Goal: Task Accomplishment & Management: Manage account settings

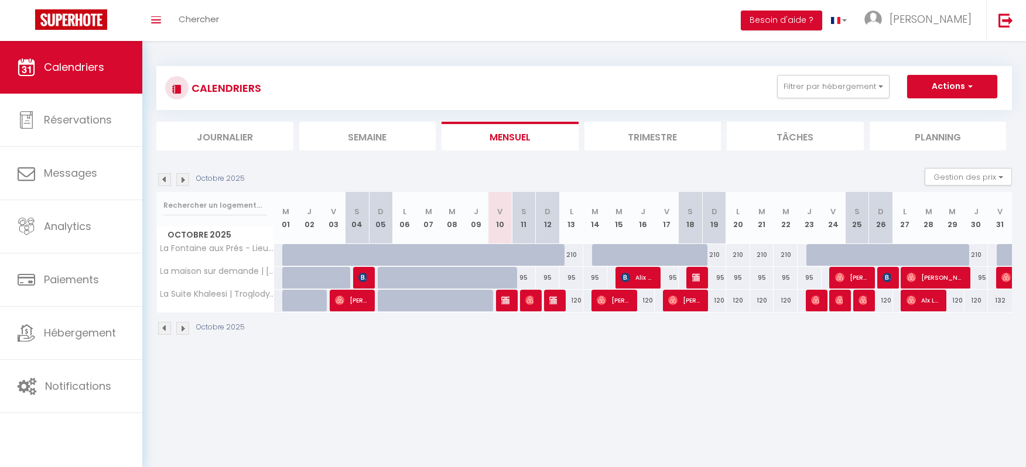
click at [505, 280] on div at bounding box center [509, 285] width 24 height 22
type input "95"
type input "Ven 10 Octobre 2025"
type input "Sam 11 Octobre 2025"
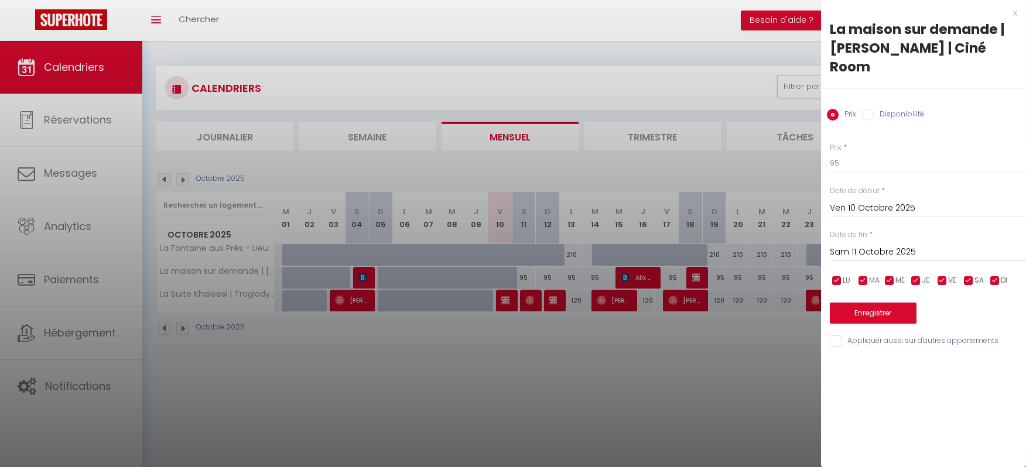
click at [1016, 12] on div "x" at bounding box center [919, 13] width 196 height 14
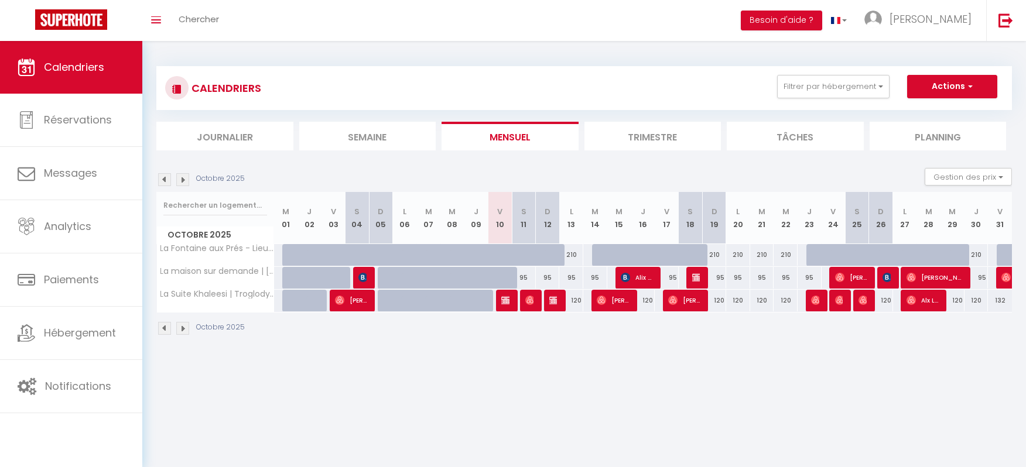
click at [356, 276] on div at bounding box center [365, 278] width 24 height 22
click at [366, 279] on img at bounding box center [363, 277] width 9 height 9
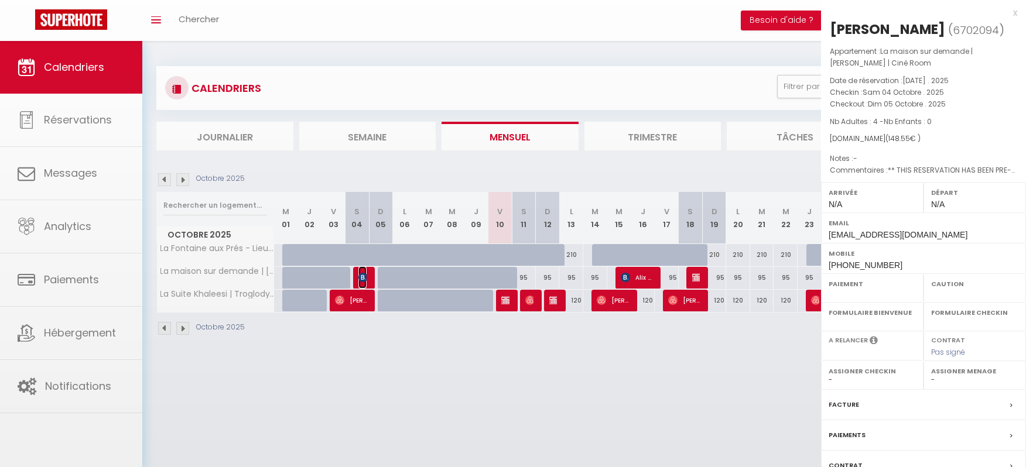
select select "OK"
select select "0"
select select "1"
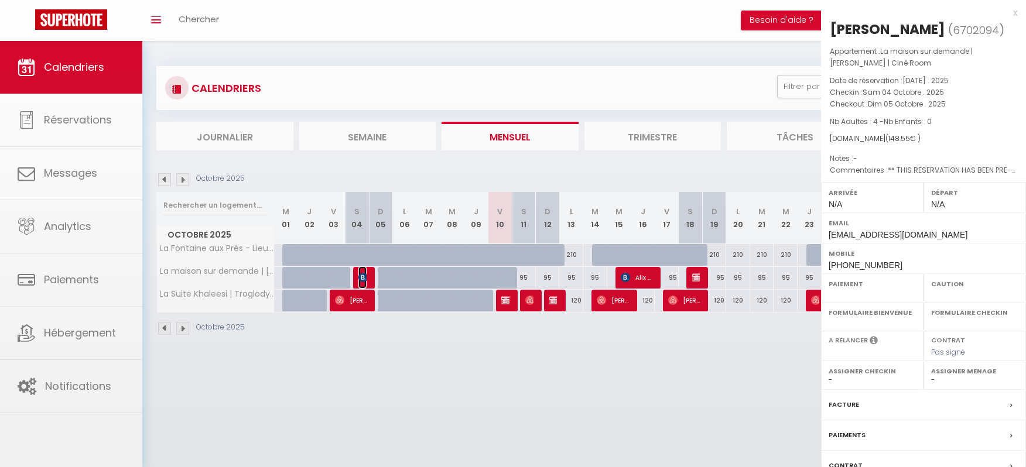
select select
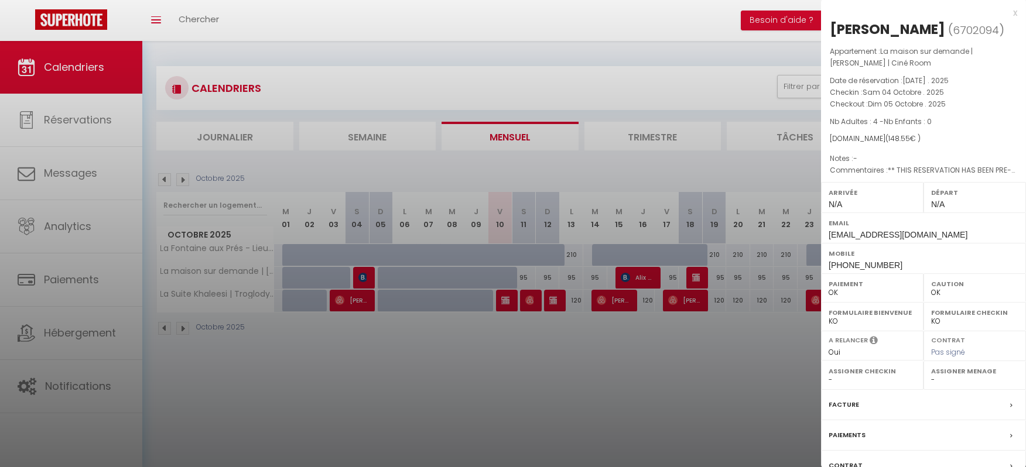
click at [1005, 14] on div "x [PERSON_NAME] ( 6702094 ) Appartement : La maison sur demande | [PERSON_NAME]…" at bounding box center [923, 279] width 205 height 558
click at [998, 12] on div "x" at bounding box center [919, 13] width 196 height 14
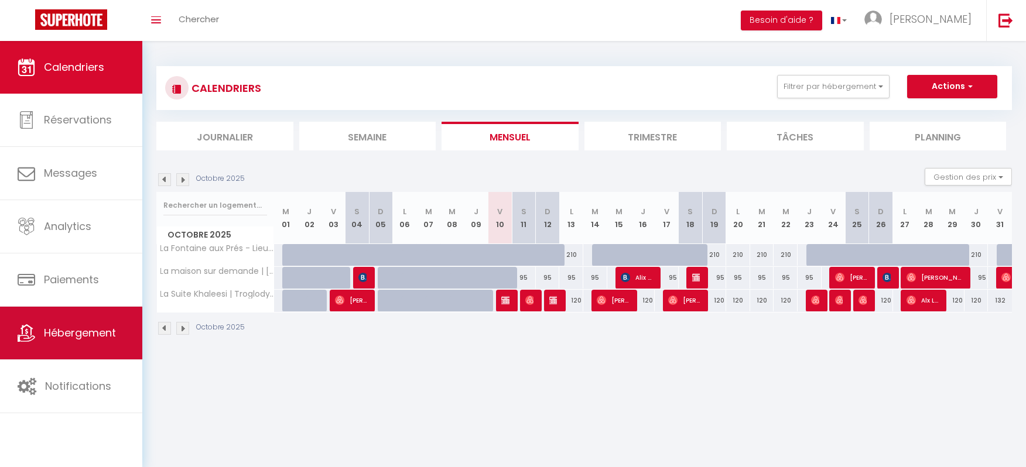
click at [108, 339] on span "Hébergement" at bounding box center [80, 333] width 72 height 15
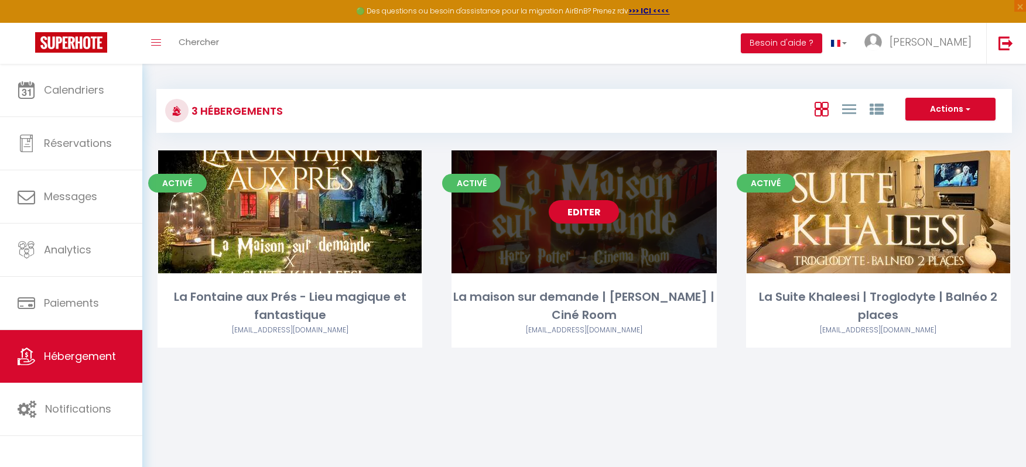
click at [590, 216] on link "Editer" at bounding box center [584, 211] width 70 height 23
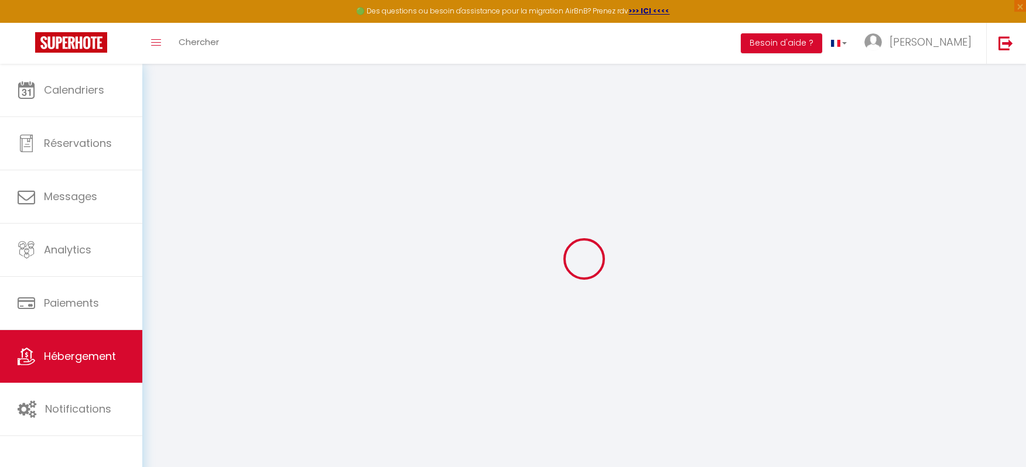
select select
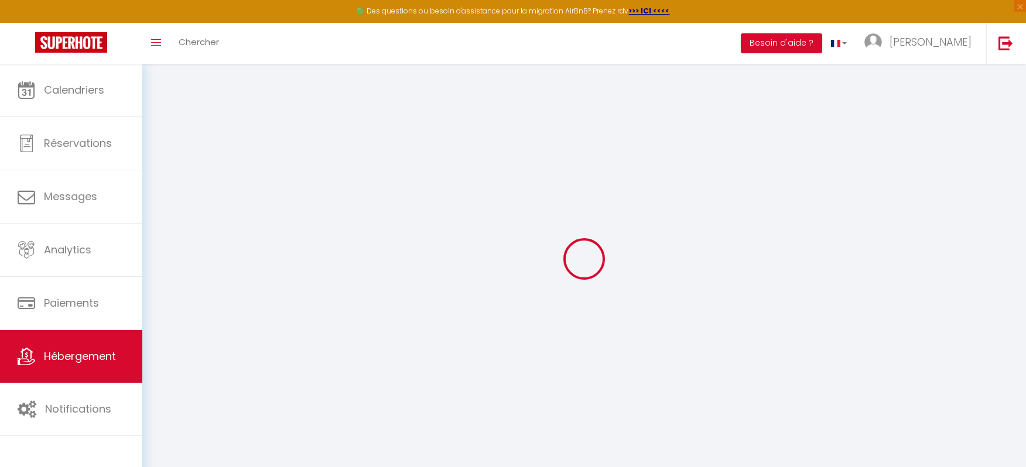
select select
checkbox input "false"
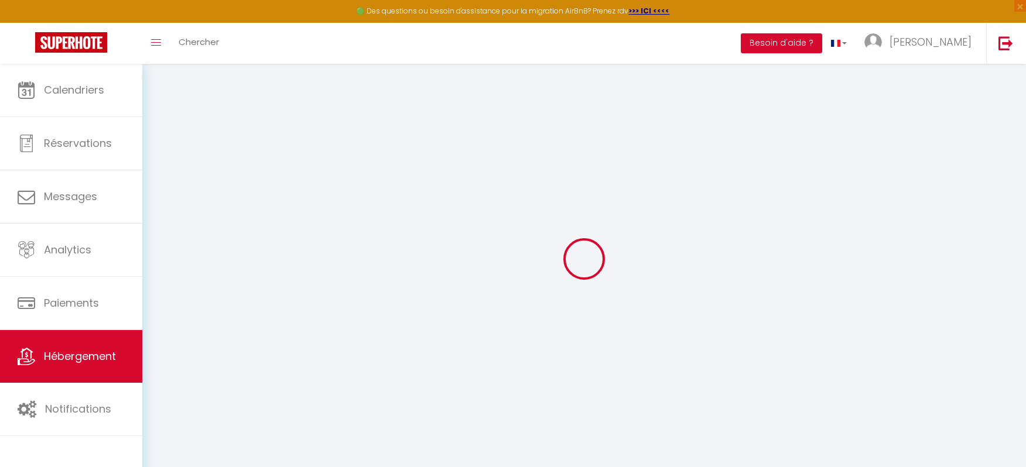
select select
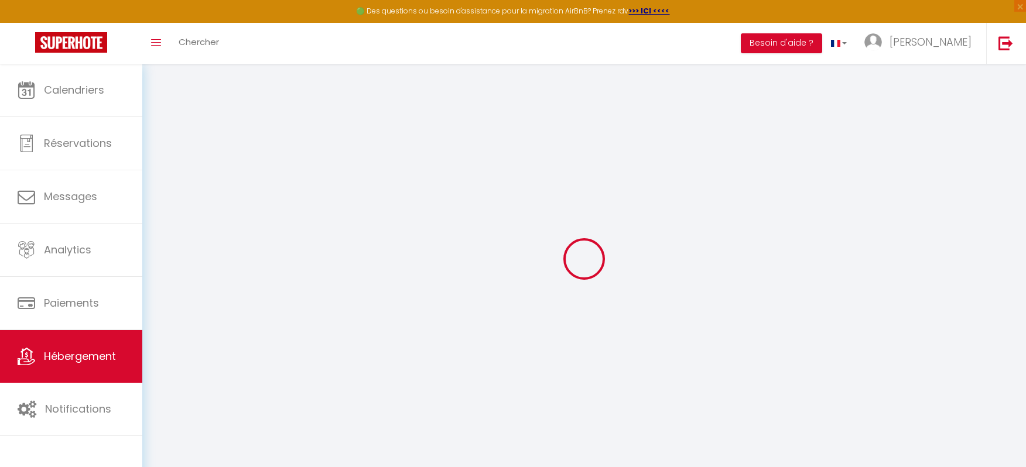
select select
checkbox input "false"
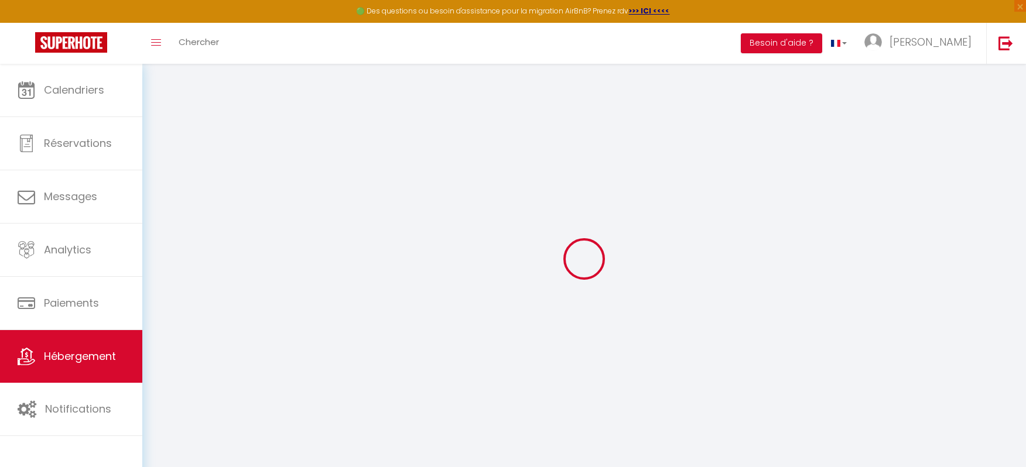
checkbox input "false"
select select
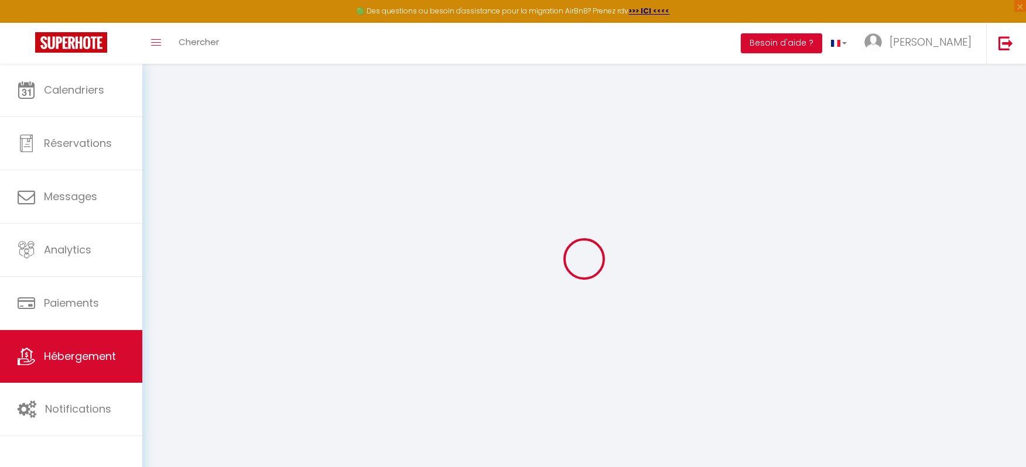
select select
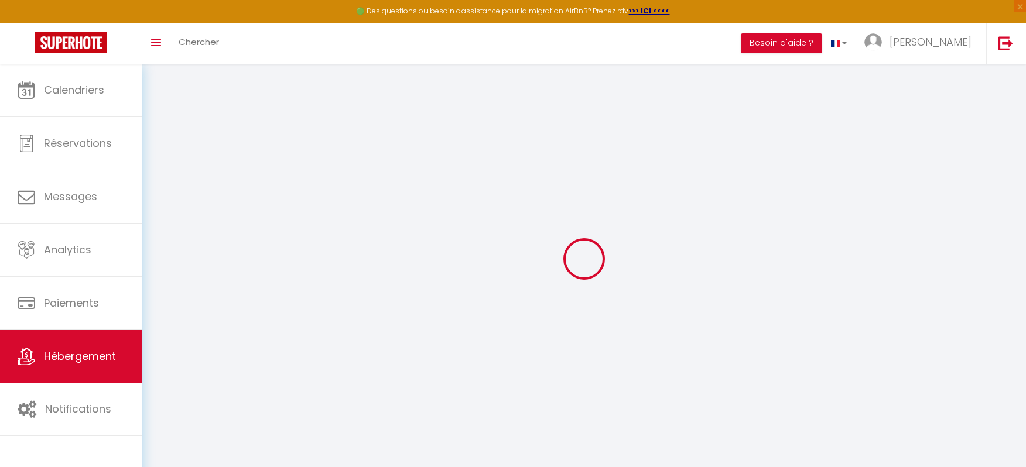
checkbox input "false"
select select
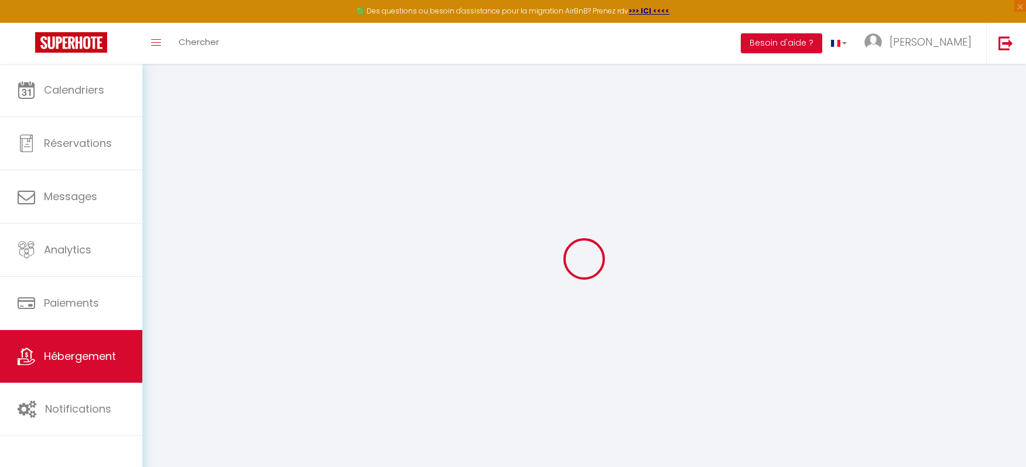
select select
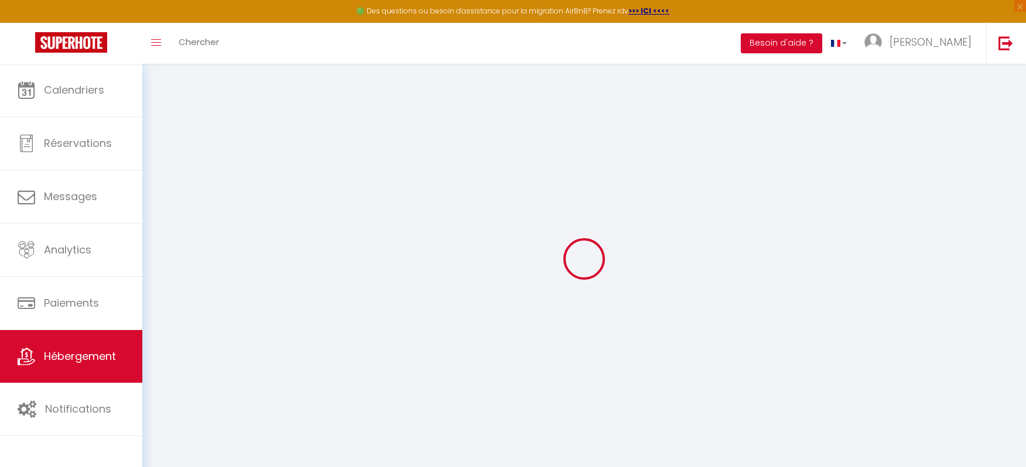
select select
checkbox input "false"
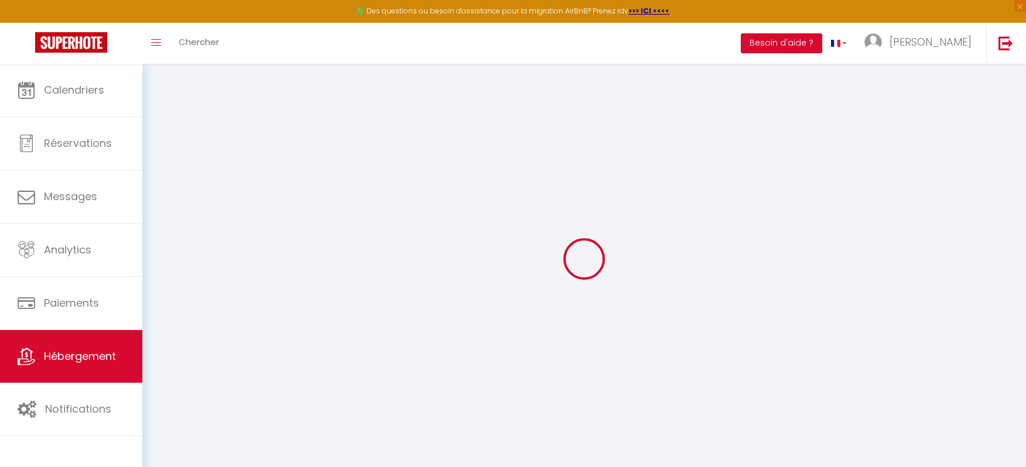
checkbox input "false"
select select
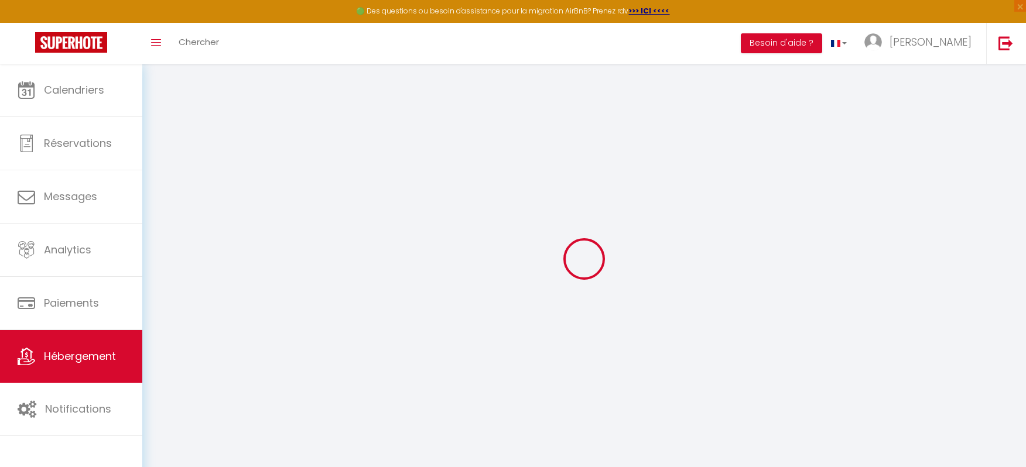
select select
checkbox input "false"
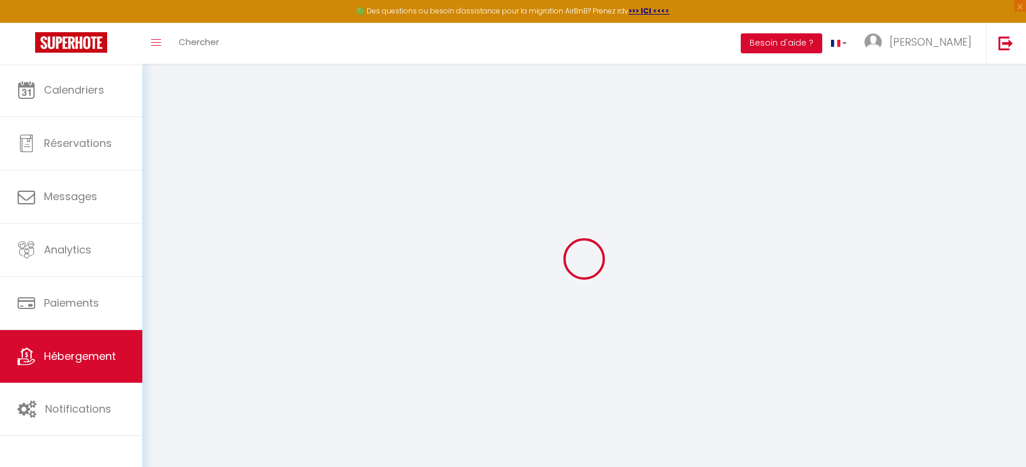
checkbox input "false"
select select
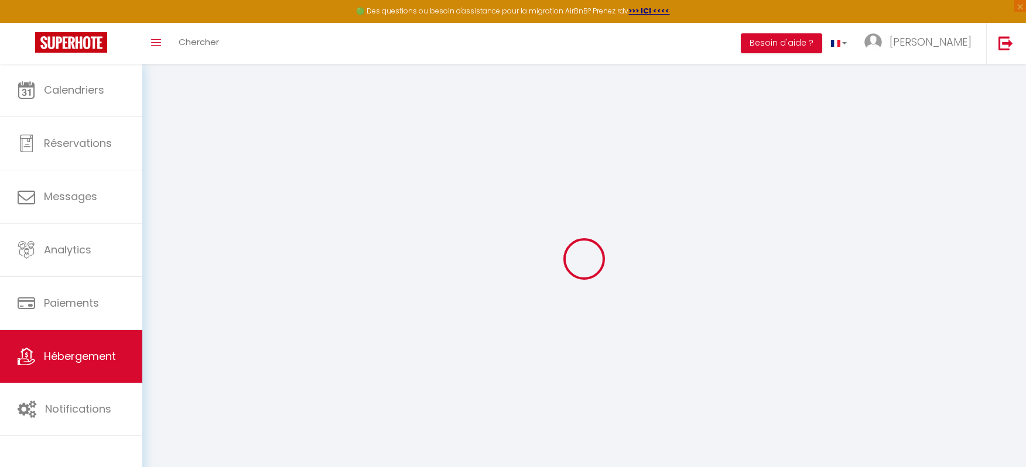
type input "La maison sur demande | [PERSON_NAME] | Ciné Room"
type input "[PERSON_NAME]"
type input "Cubères"
type input "[STREET_ADDRESS]"
type input "75015"
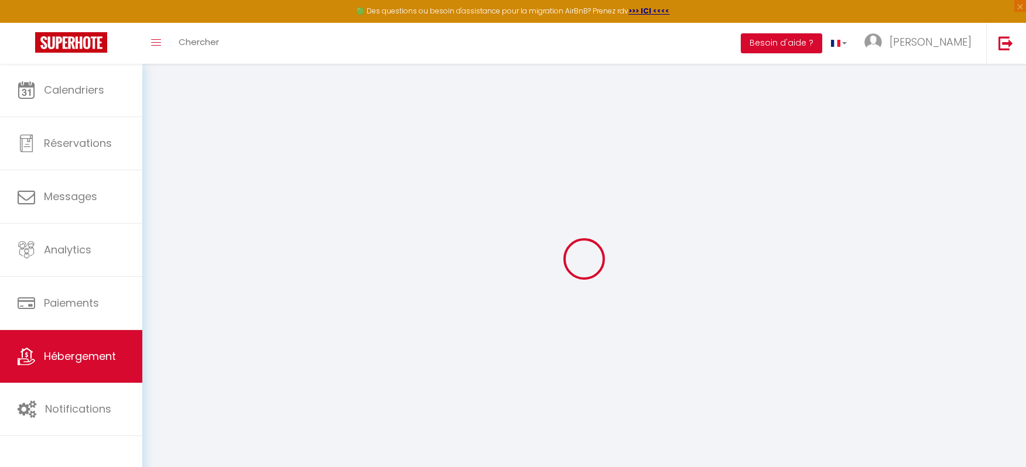
type input "[GEOGRAPHIC_DATA]"
select select "houses"
type input "110"
type input "6"
type input "35"
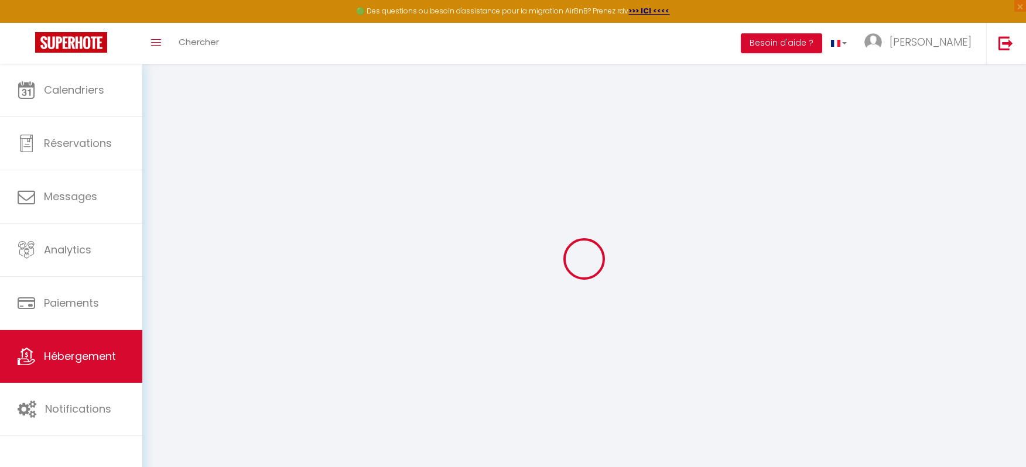
type input "1.10"
type input "400"
select select
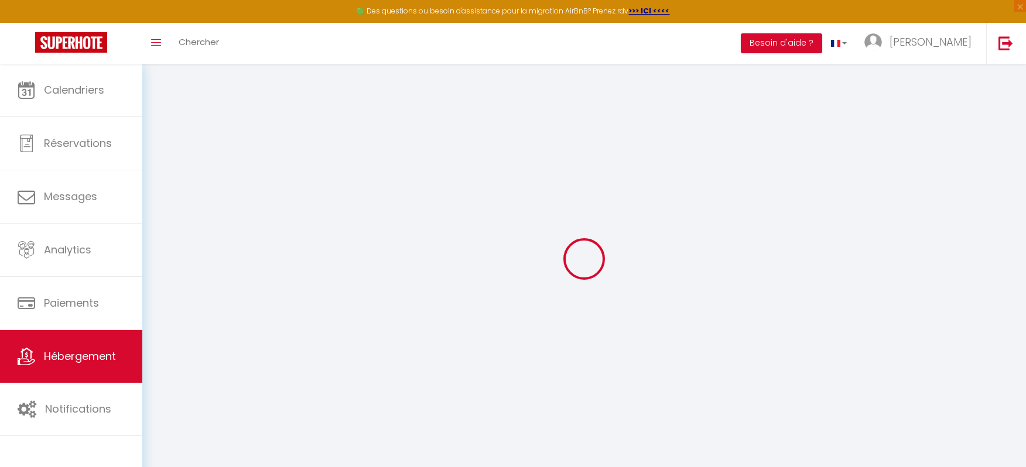
select select
type input "La Fontaine des prés"
type input "41100"
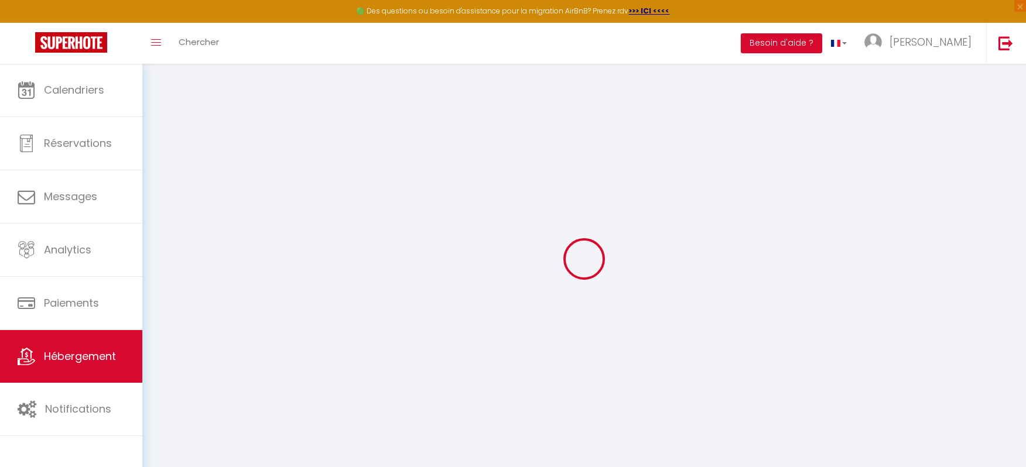
type input "Mazangé"
type input "[EMAIL_ADDRESS][DOMAIN_NAME]"
select select "9943"
checkbox input "false"
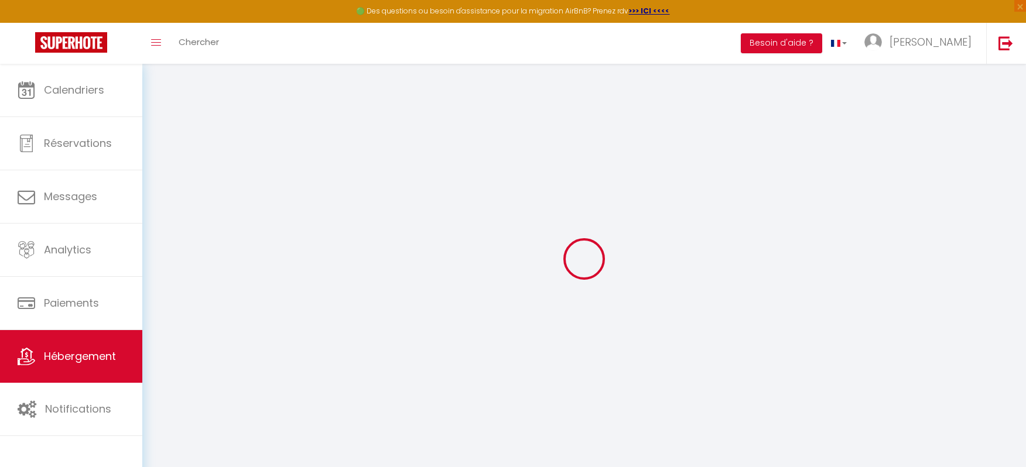
checkbox input "false"
type input "0"
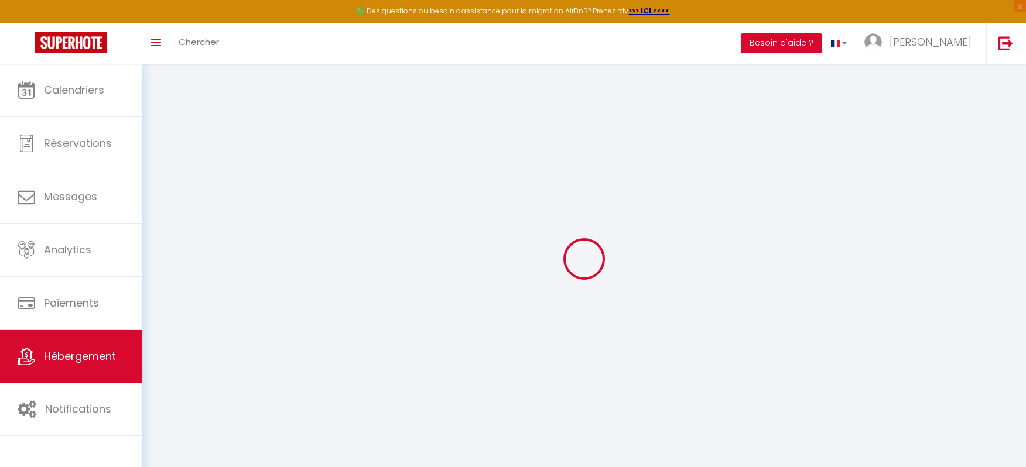
type input "0"
select select
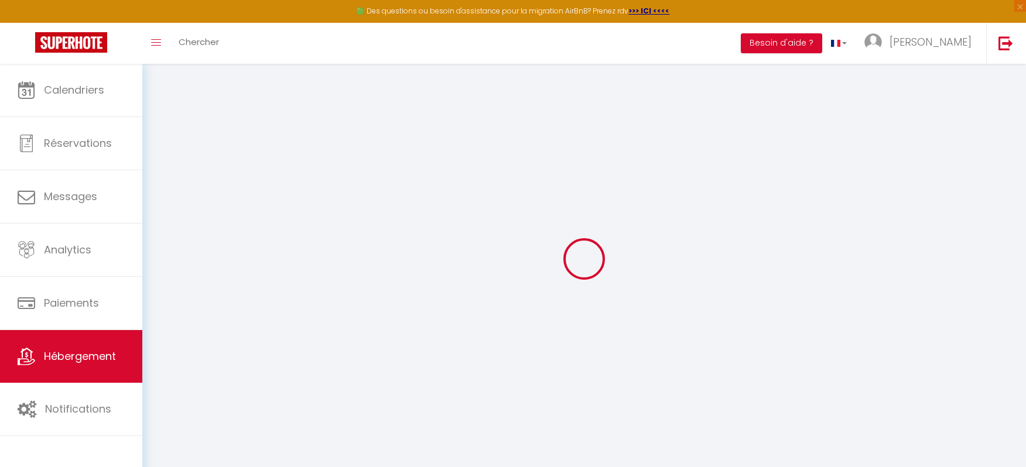
select select
checkbox input "false"
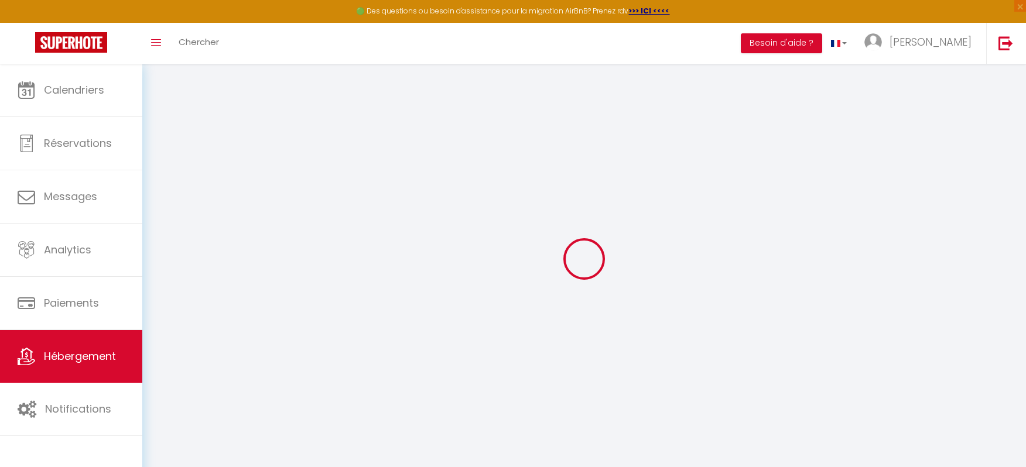
checkbox input "false"
select select
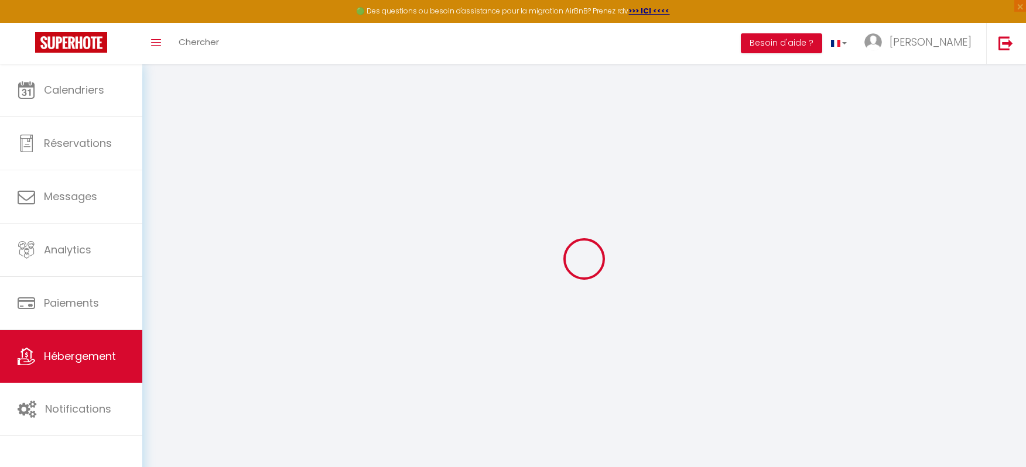
select select
checkbox input "false"
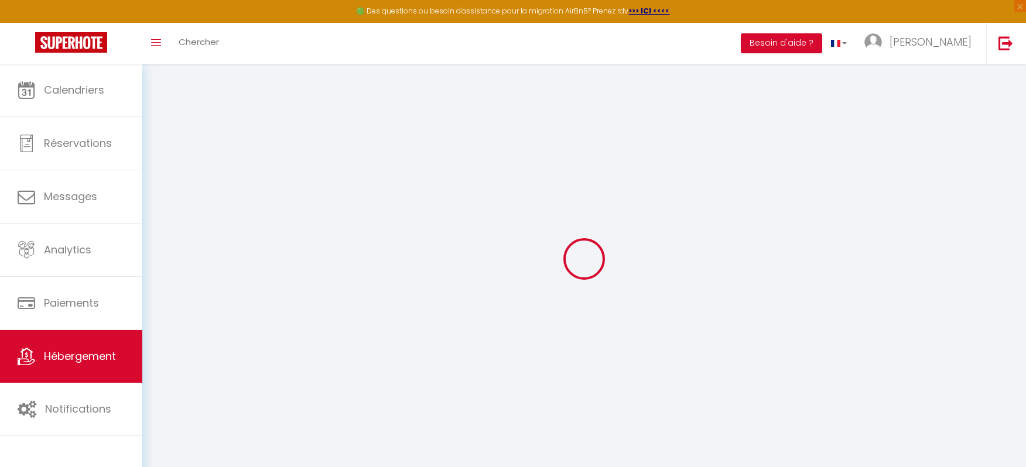
checkbox input "false"
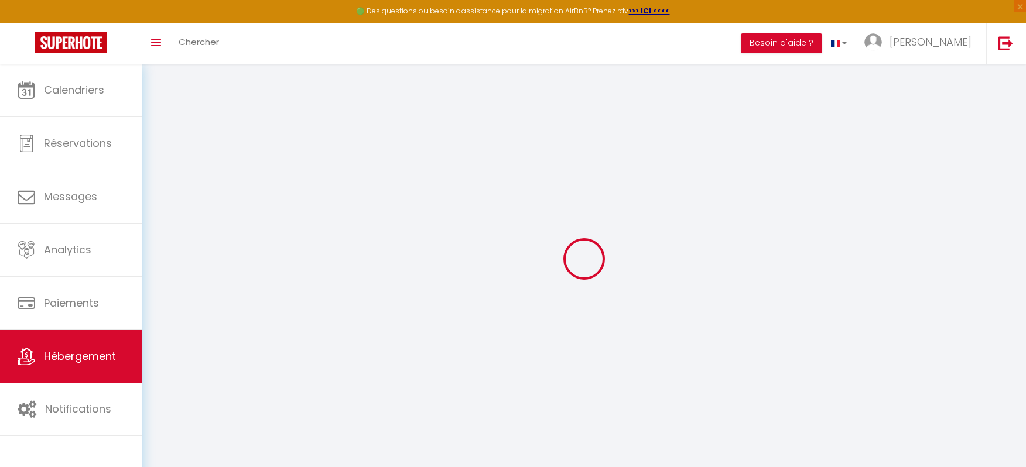
select select "15:00"
select select
select select "11:00"
select select "30"
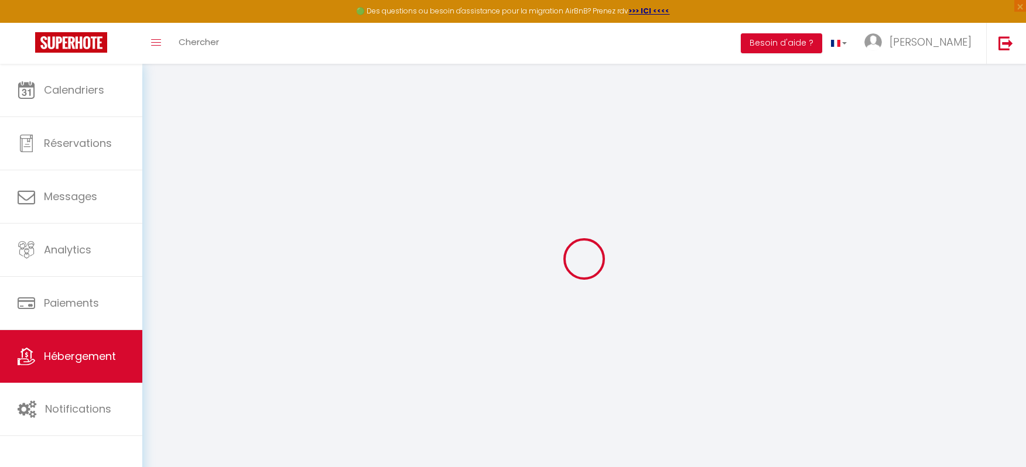
select select "10:00"
select select
checkbox input "false"
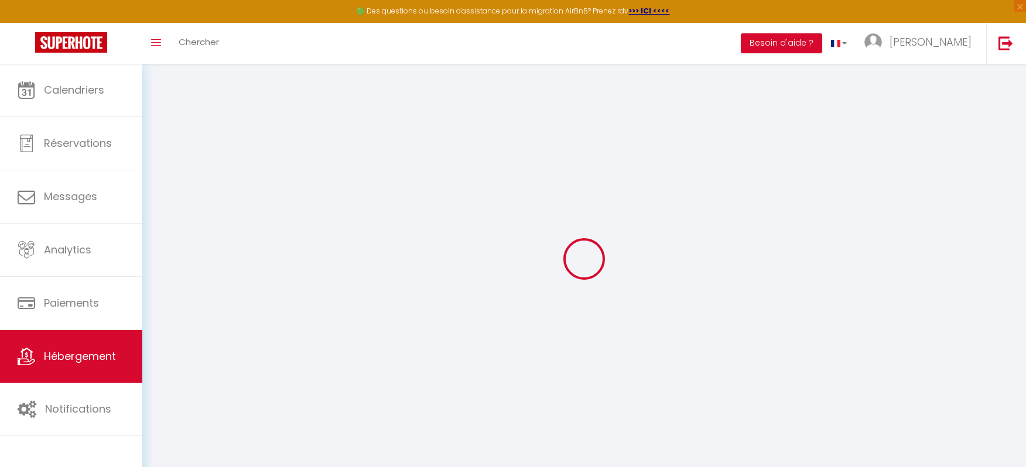
checkbox input "false"
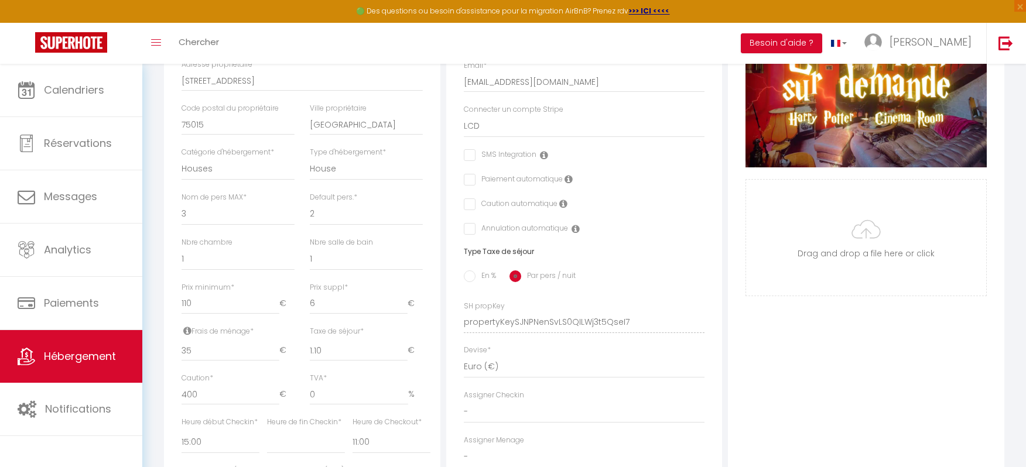
scroll to position [522, 0]
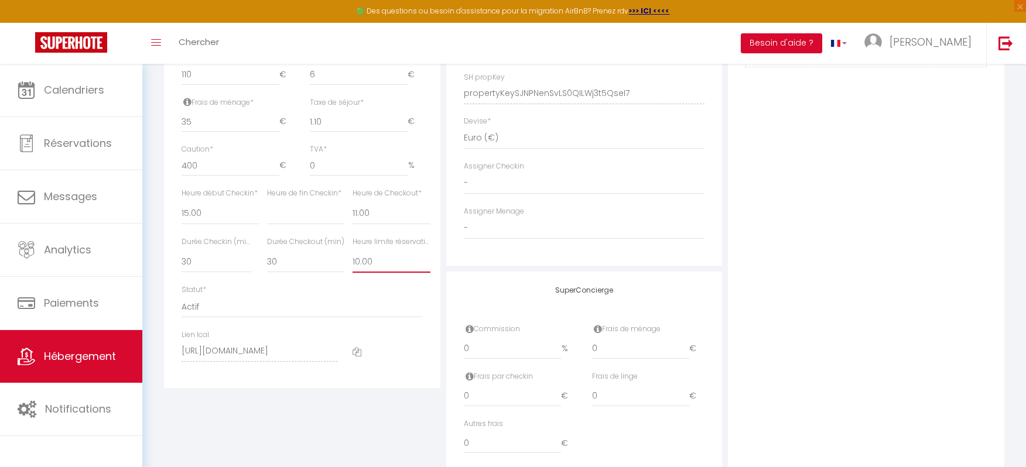
click at [367, 273] on select "Pas de limite 01:00 02:00 03:00 04:00 05:00 06:00 07:00 08:00 09:00 10:00 11:00…" at bounding box center [392, 262] width 78 height 22
select select "17:00"
click at [353, 262] on select "Pas de limite 01:00 02:00 03:00 04:00 05:00 06:00 07:00 08:00 09:00 10:00 11:00…" at bounding box center [392, 262] width 78 height 22
select select
checkbox input "false"
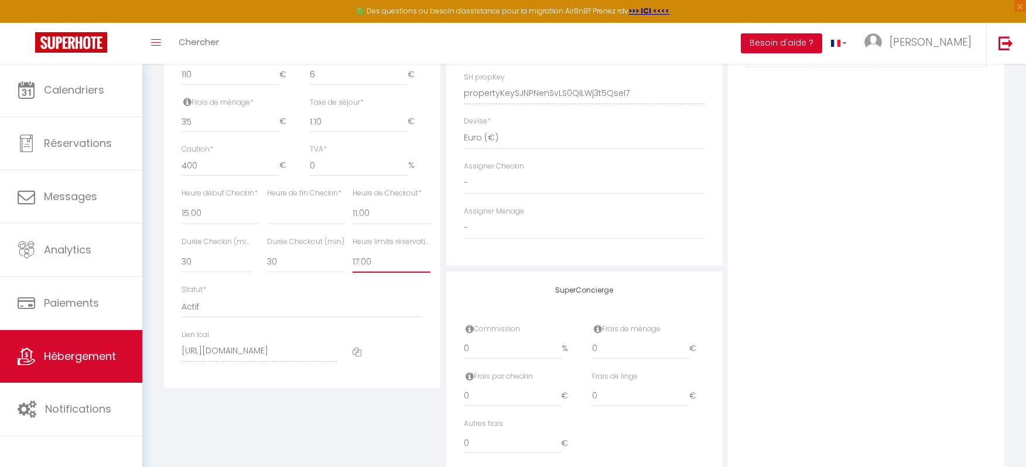
checkbox input "false"
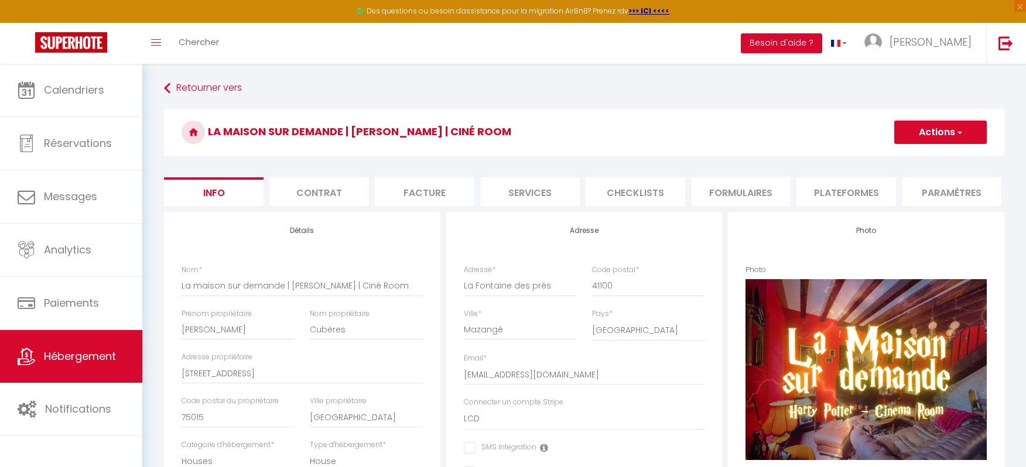
scroll to position [0, 0]
click at [963, 136] on button "Actions" at bounding box center [941, 132] width 93 height 23
click at [893, 159] on input "Enregistrer" at bounding box center [894, 158] width 43 height 12
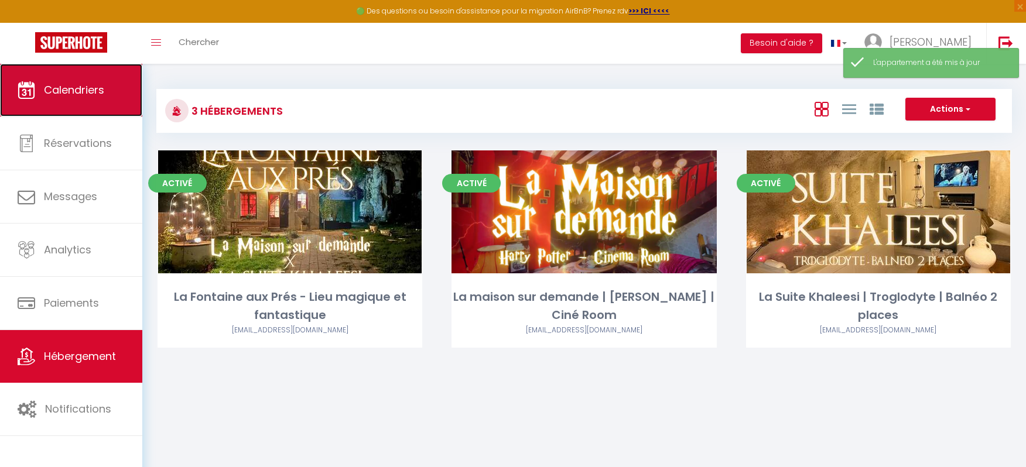
click at [84, 92] on span "Calendriers" at bounding box center [74, 90] width 60 height 15
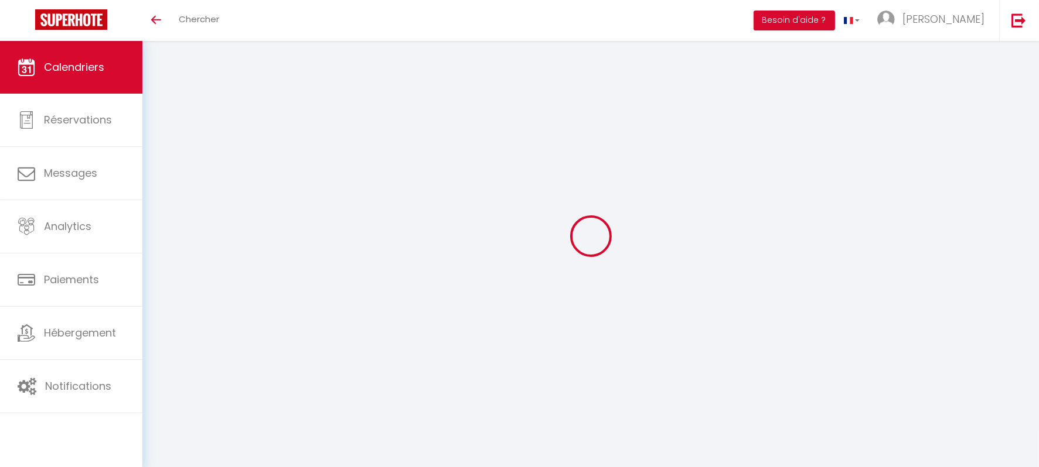
select select
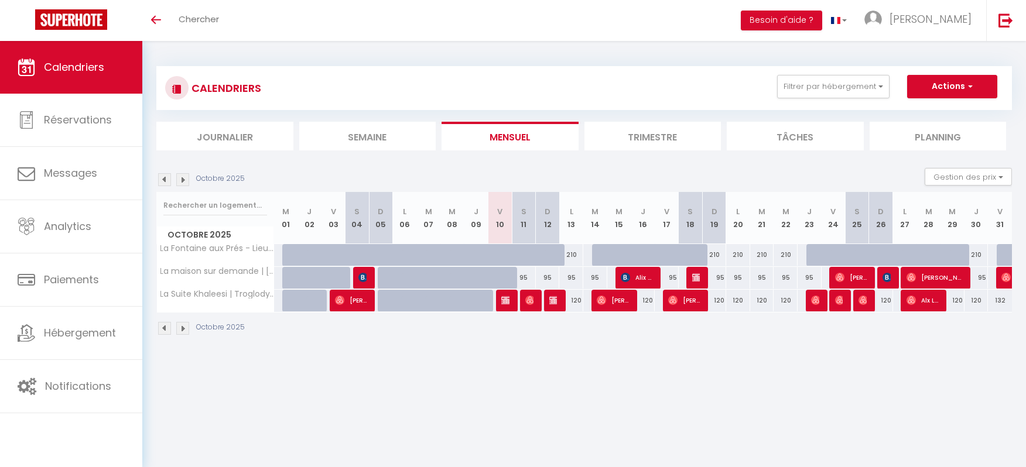
click at [506, 279] on div at bounding box center [509, 285] width 24 height 22
type input "95"
type input "Ven 10 Octobre 2025"
type input "Sam 11 Octobre 2025"
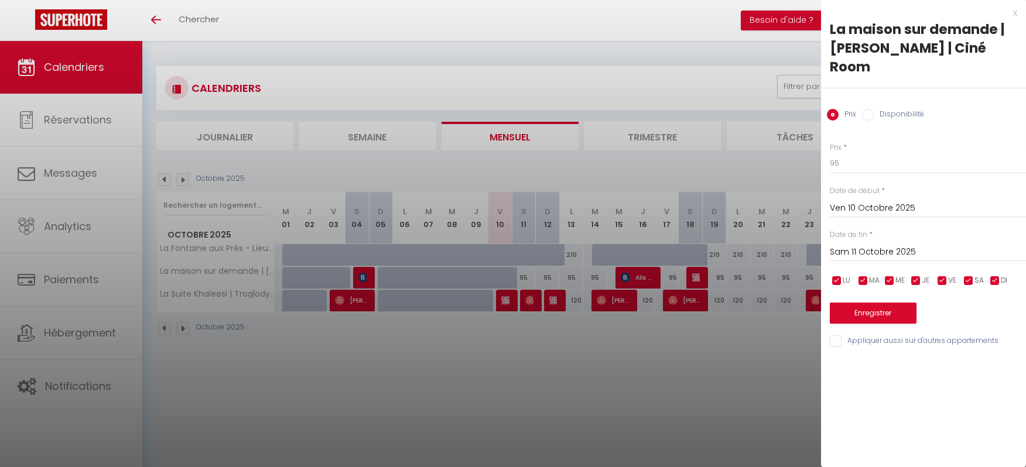
click at [877, 88] on div "Prix Disponibilité" at bounding box center [923, 107] width 205 height 39
click at [872, 109] on input "Disponibilité" at bounding box center [868, 115] width 12 height 12
radio input "true"
radio input "false"
click at [870, 304] on button "Enregistrer" at bounding box center [873, 314] width 87 height 21
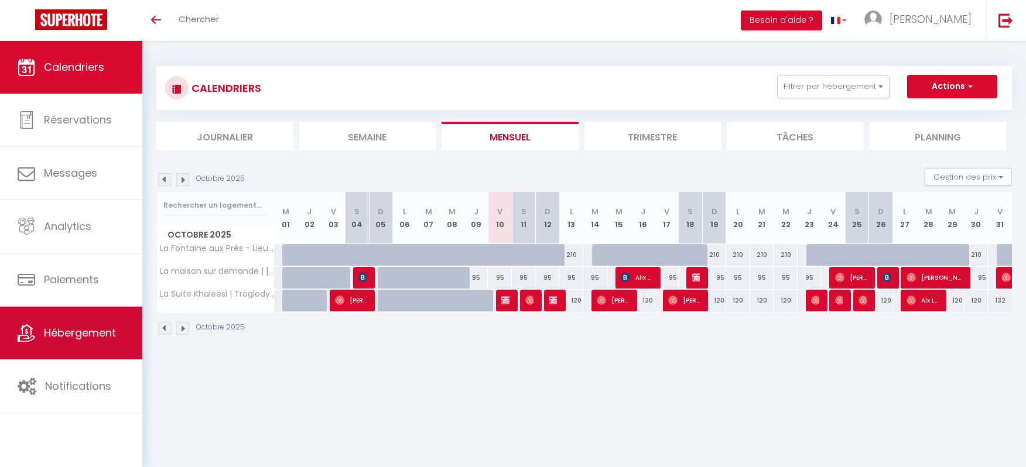
click at [62, 347] on link "Hébergement" at bounding box center [71, 333] width 142 height 53
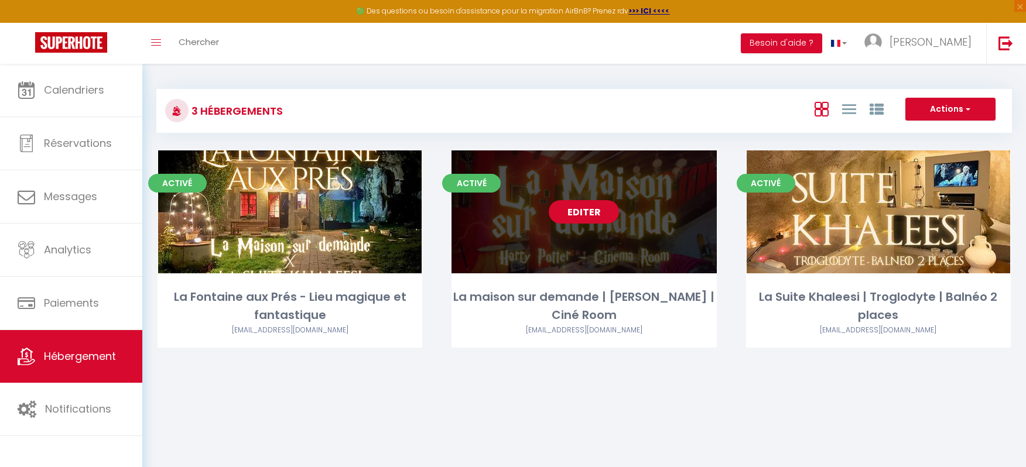
click at [585, 215] on link "Editer" at bounding box center [584, 211] width 70 height 23
click at [589, 211] on link "Editer" at bounding box center [584, 211] width 70 height 23
select select "3"
select select "2"
select select "1"
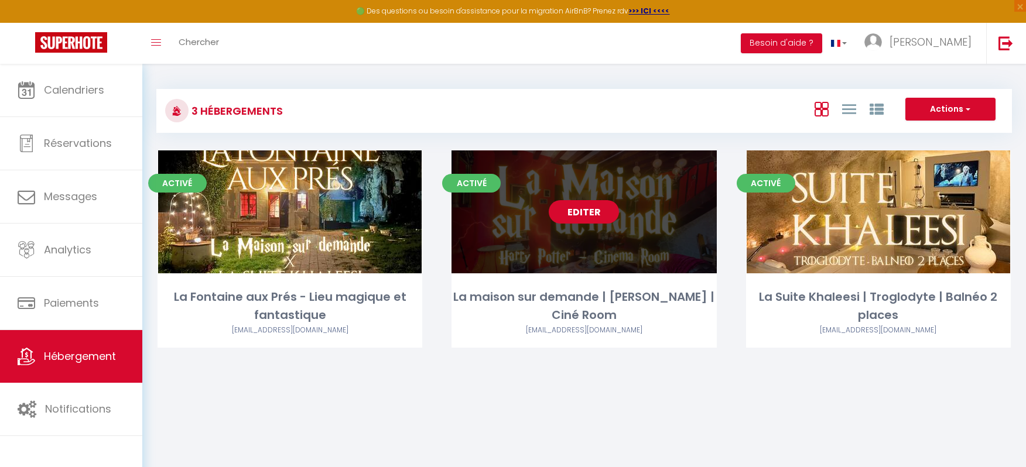
select select "1"
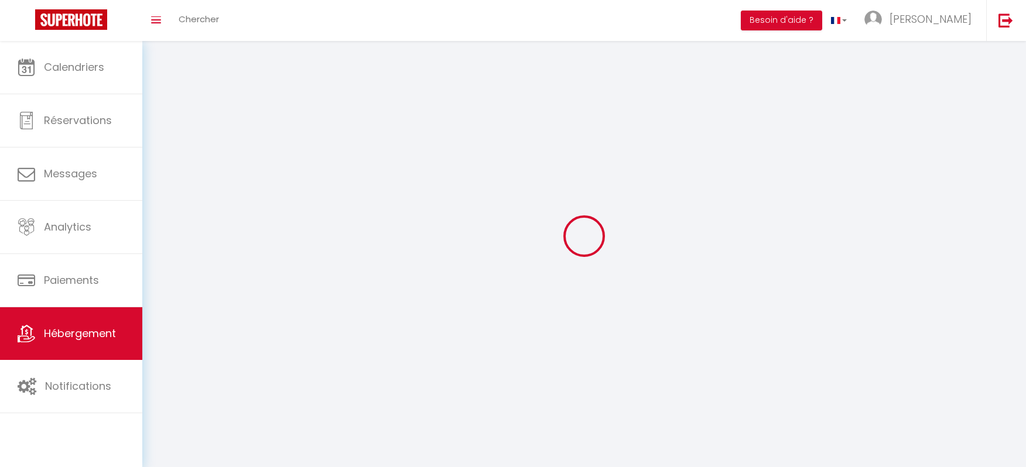
select select
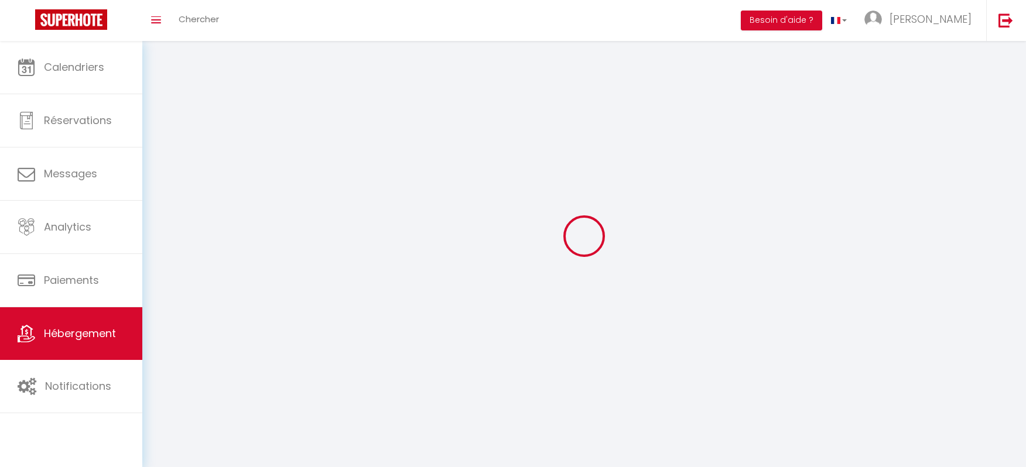
checkbox input "false"
select select
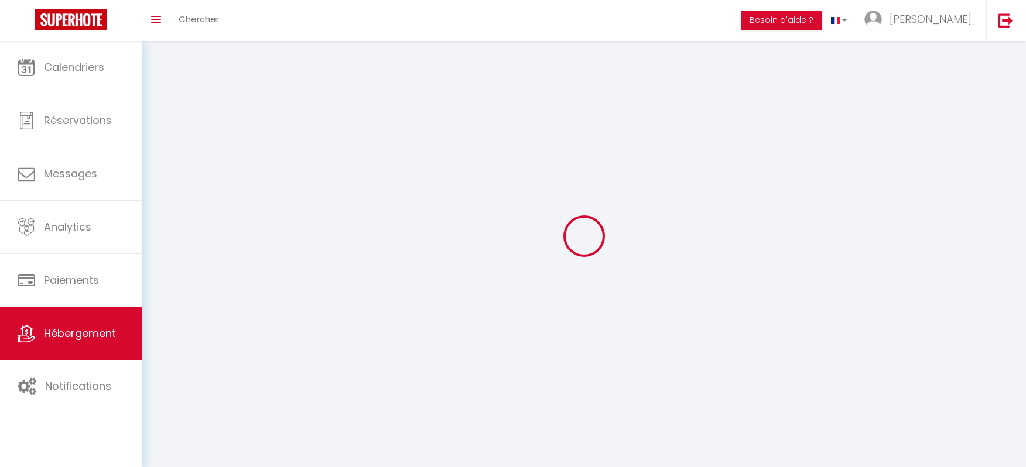
select select
select select "28"
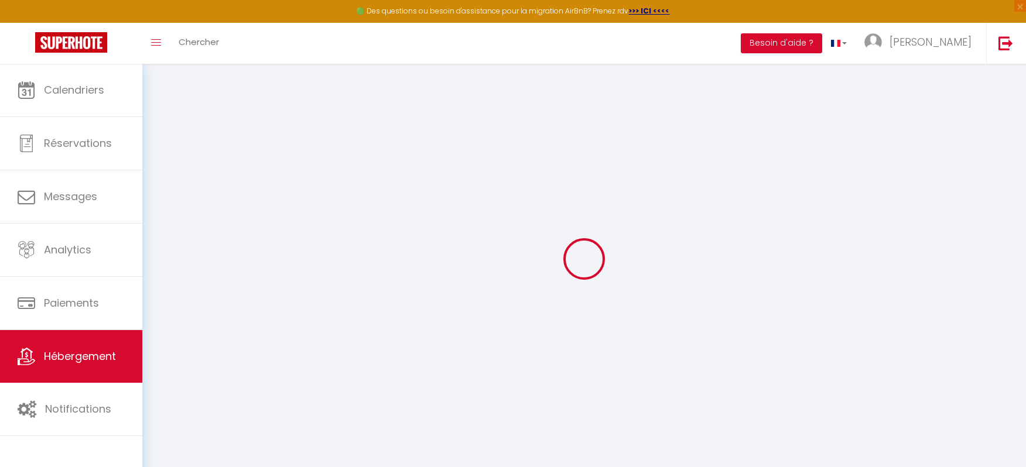
select select
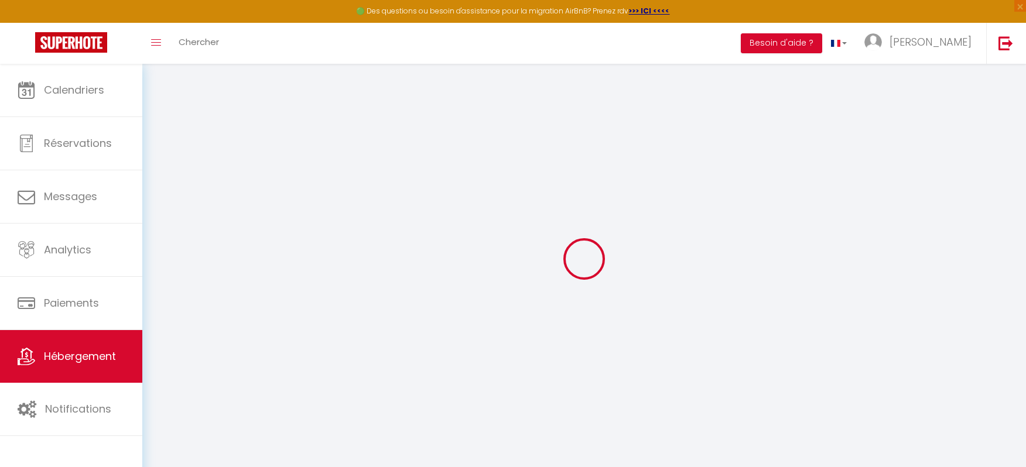
select select
checkbox input "false"
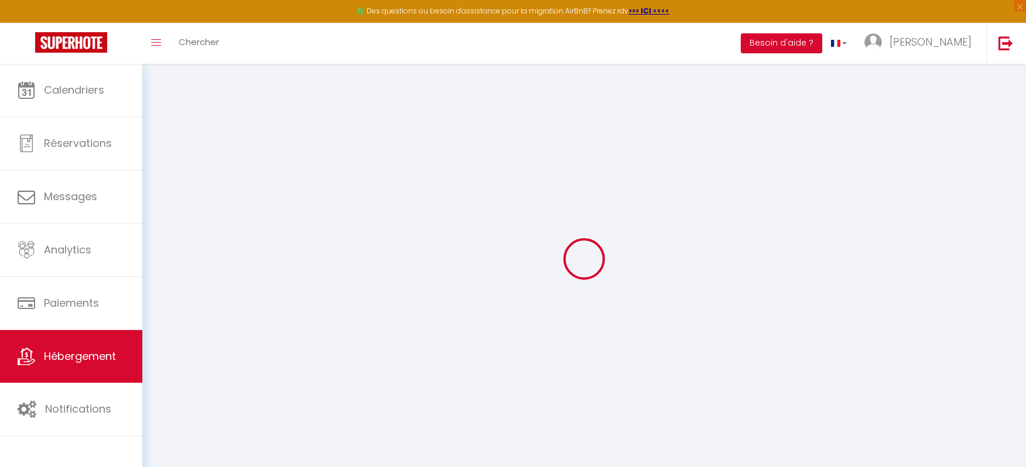
select select
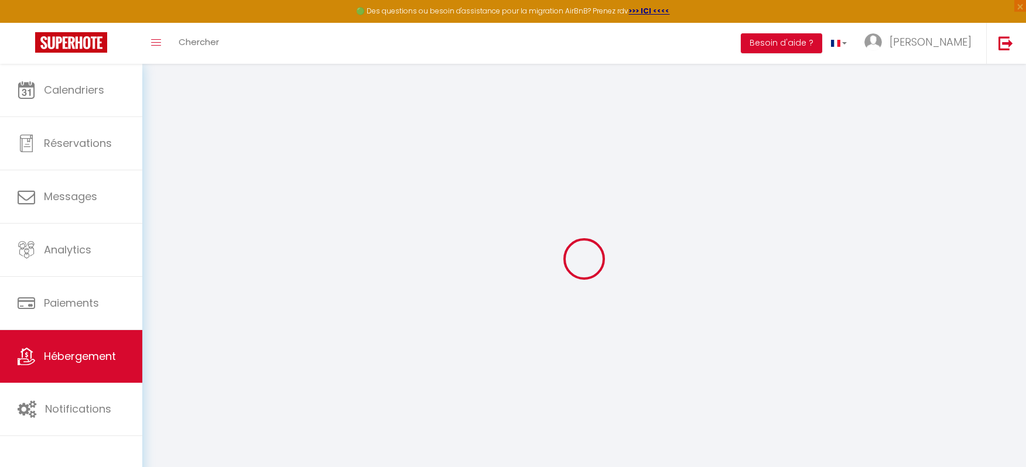
select select
checkbox input "false"
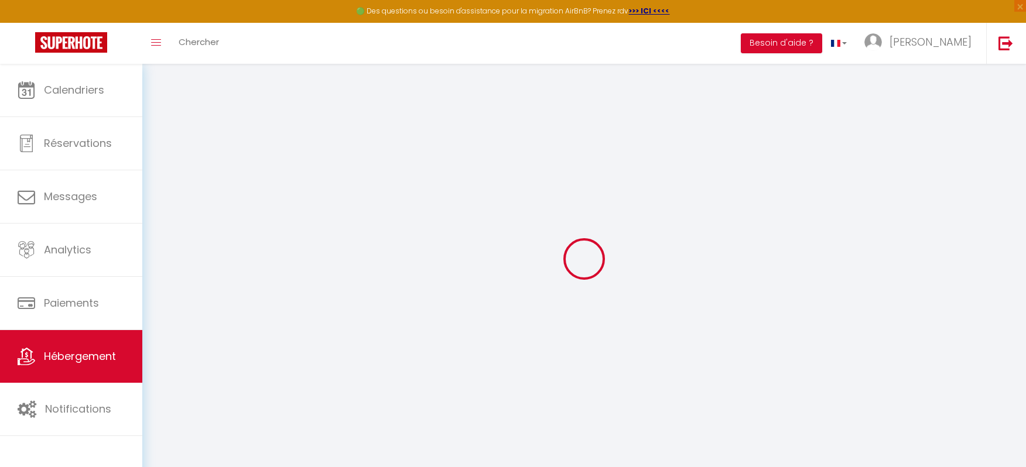
checkbox input "false"
select select
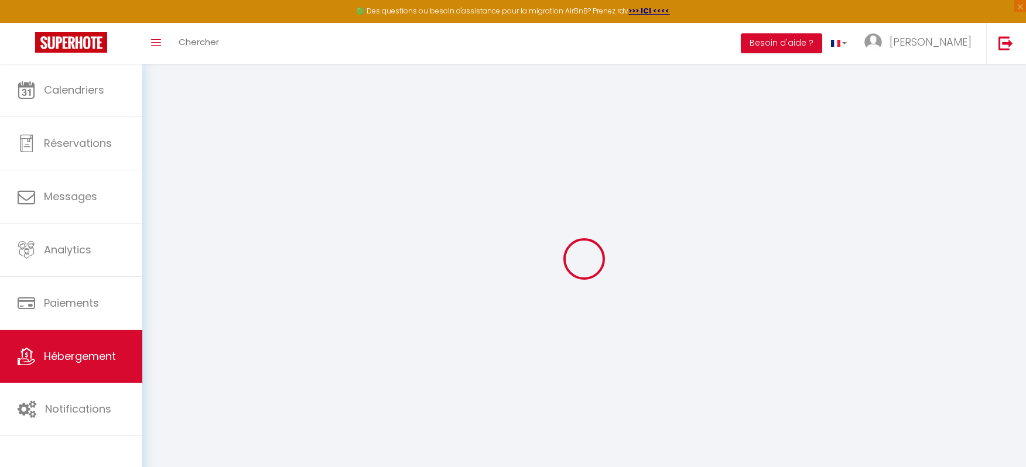
select select
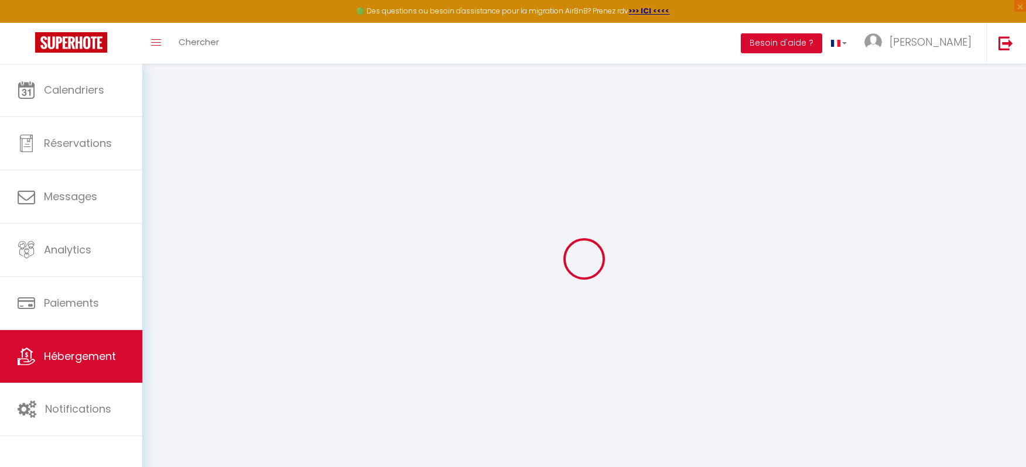
checkbox input "false"
select select
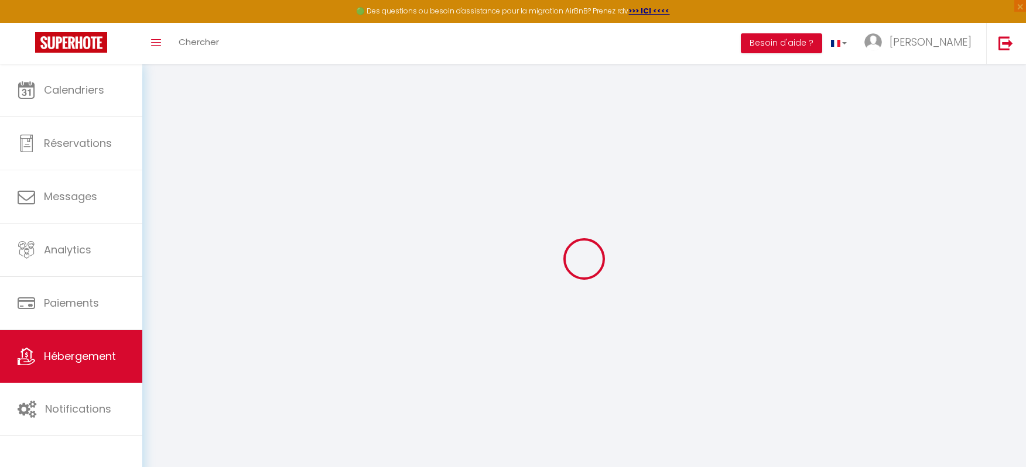
select select
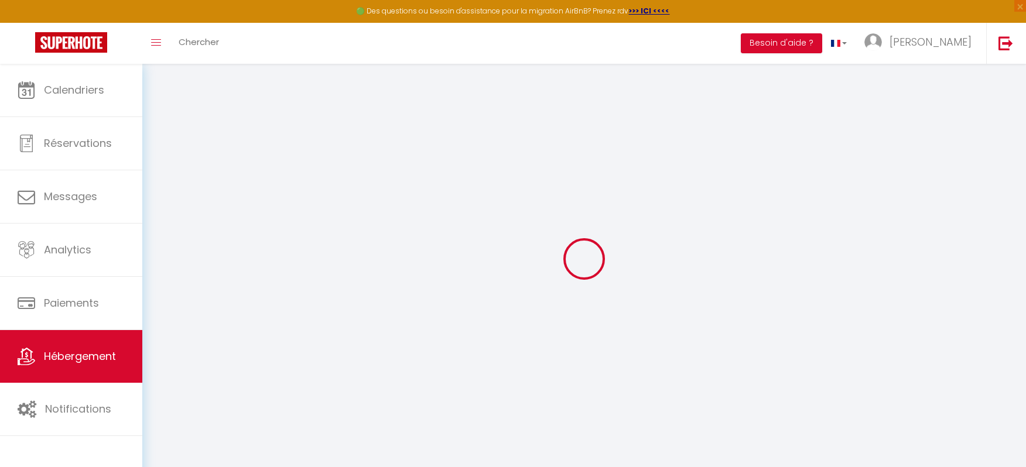
select select
checkbox input "false"
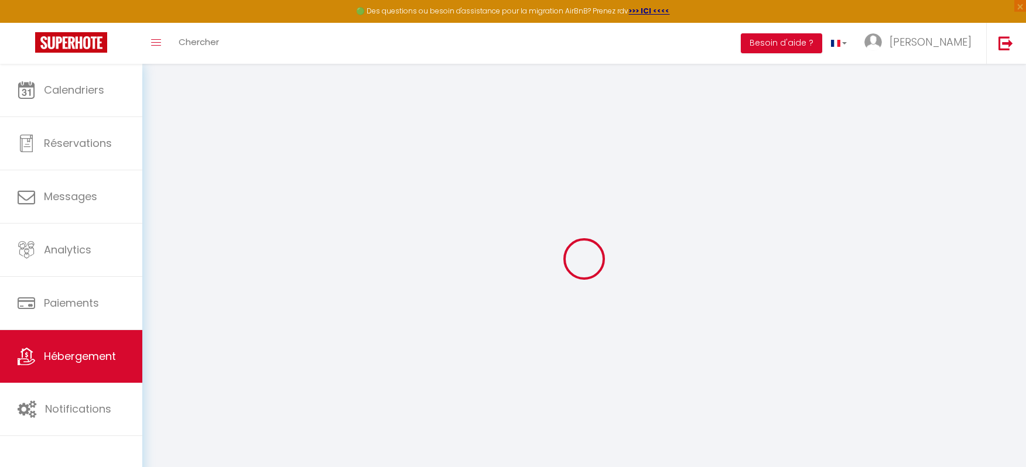
checkbox input "false"
select select
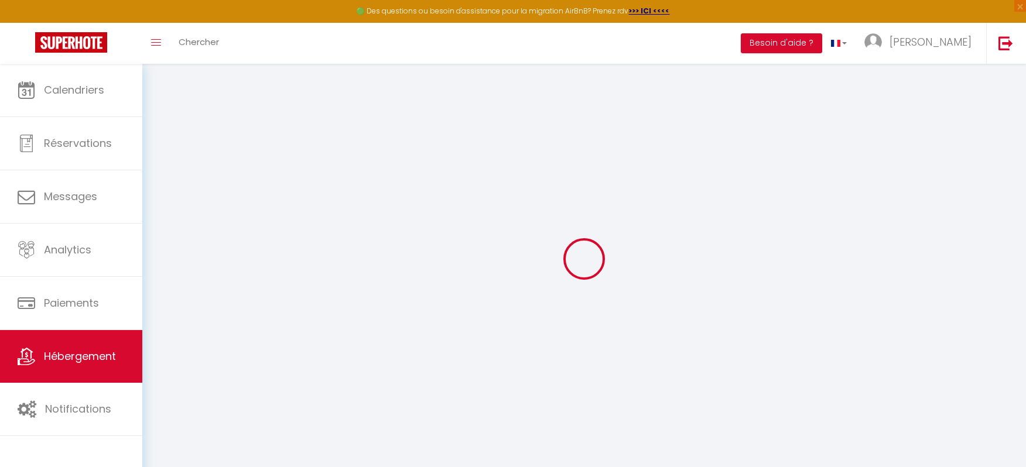
select select
checkbox input "false"
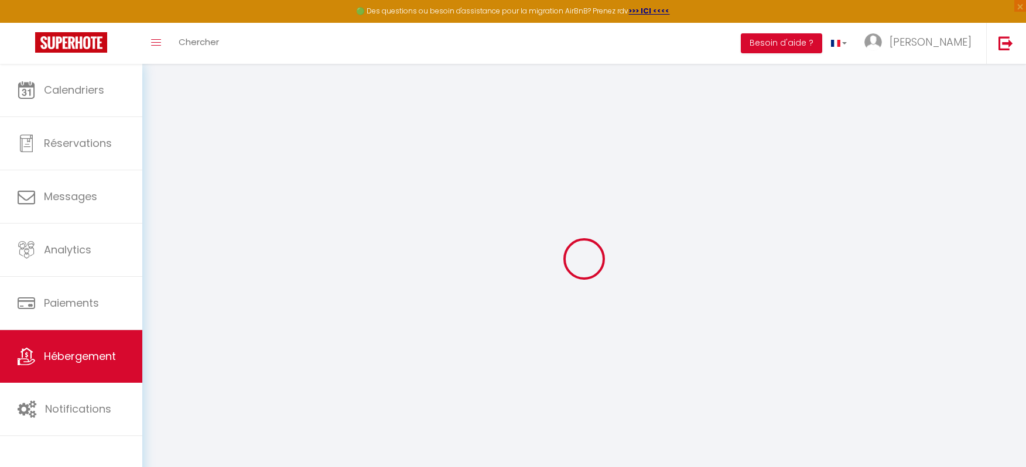
checkbox input "false"
select select
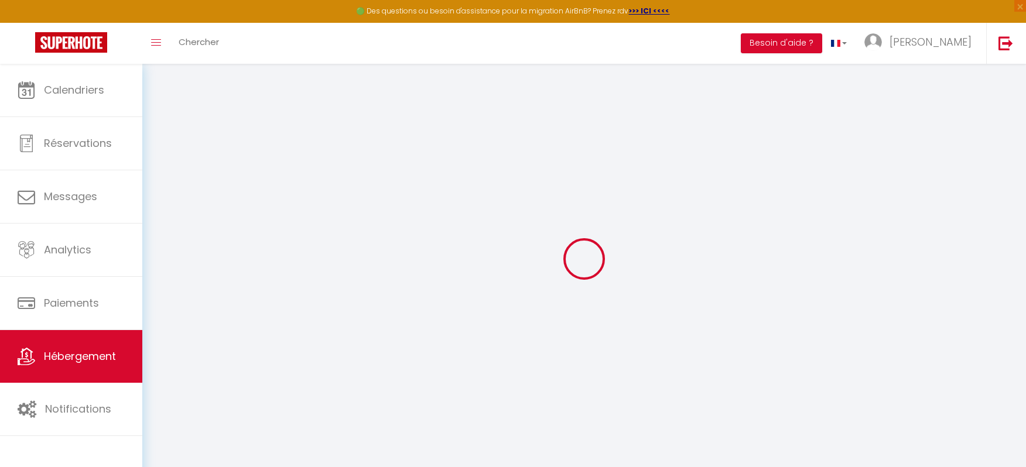
select select
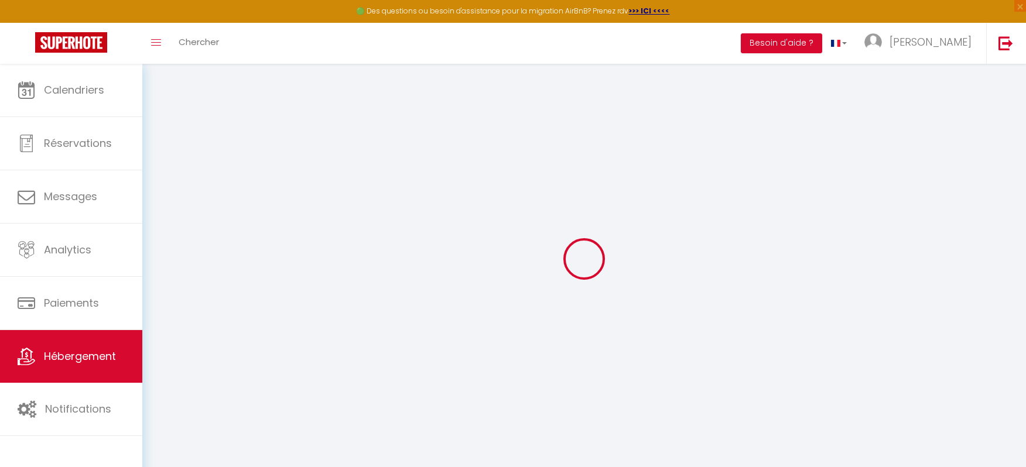
select select
checkbox input "false"
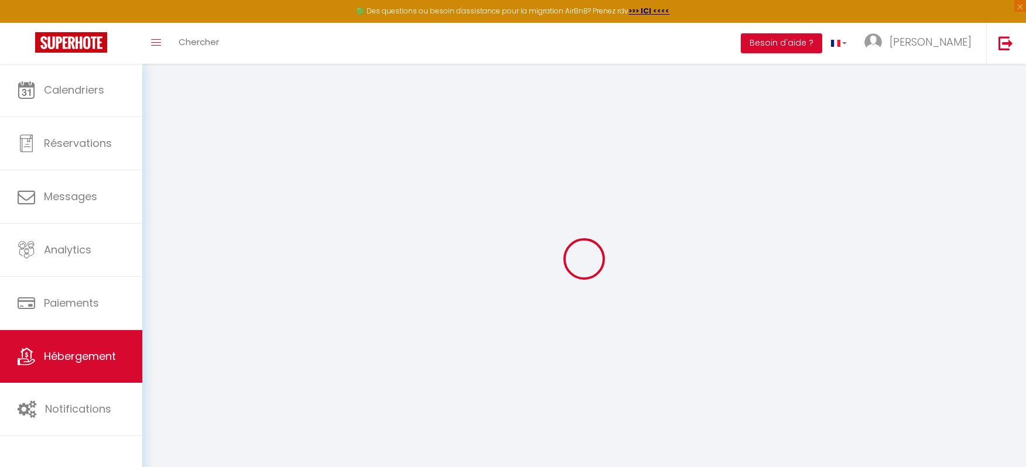
select select
type input "La maison sur demande | [PERSON_NAME] | Ciné Room"
type input "[PERSON_NAME]"
type input "Cubères"
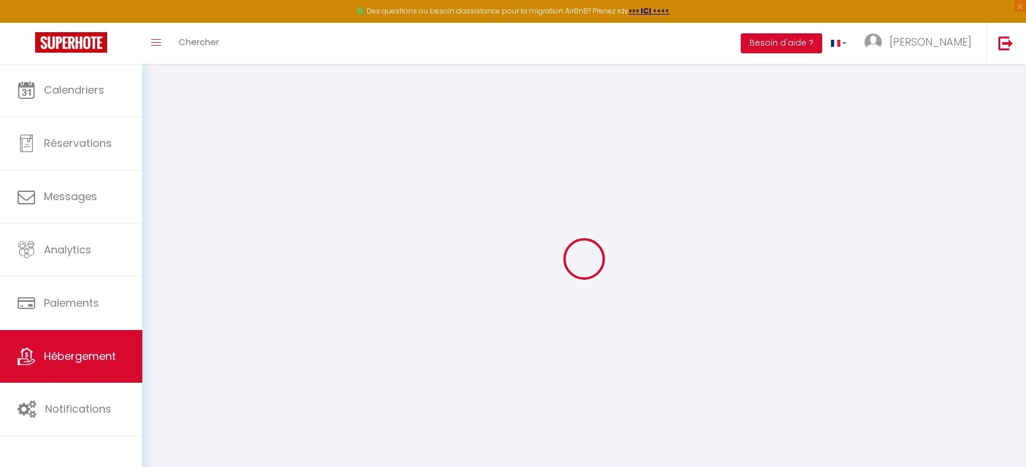
type input "[STREET_ADDRESS]"
type input "75015"
type input "[GEOGRAPHIC_DATA]"
select select "houses"
type input "110"
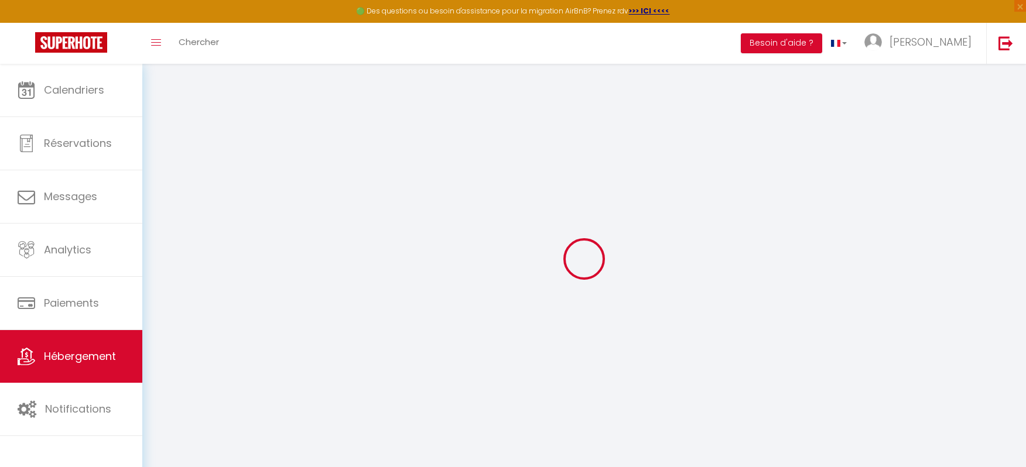
type input "6"
type input "35"
type input "1.10"
type input "400"
select select
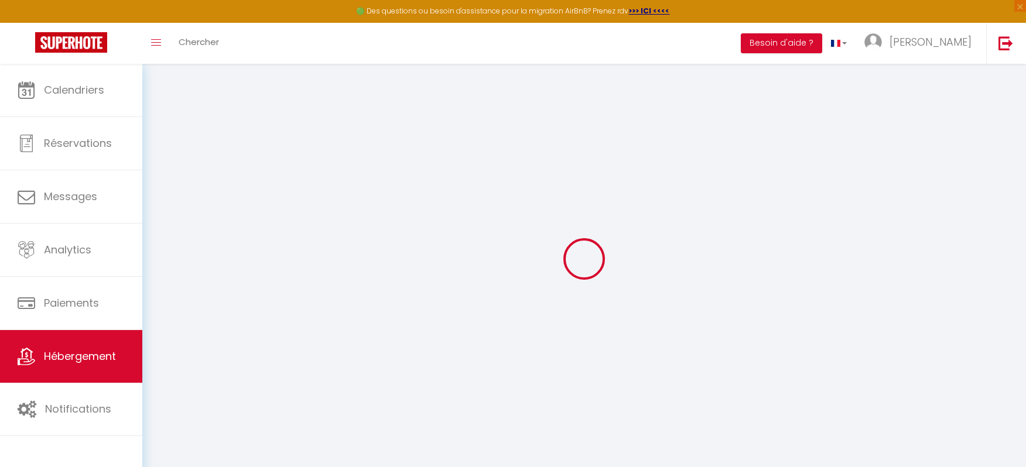
select select
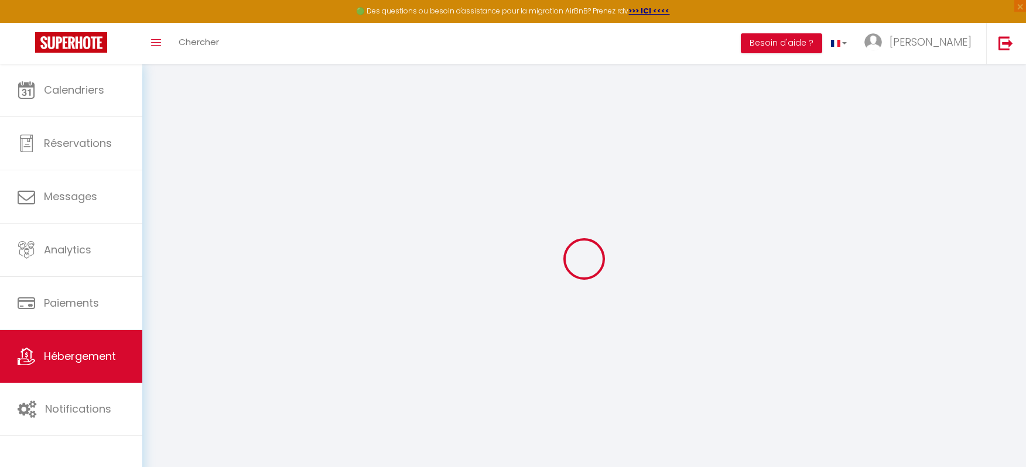
type input "La Fontaine des prés"
type input "41100"
type input "Mazangé"
type input "[EMAIL_ADDRESS][DOMAIN_NAME]"
select select "9943"
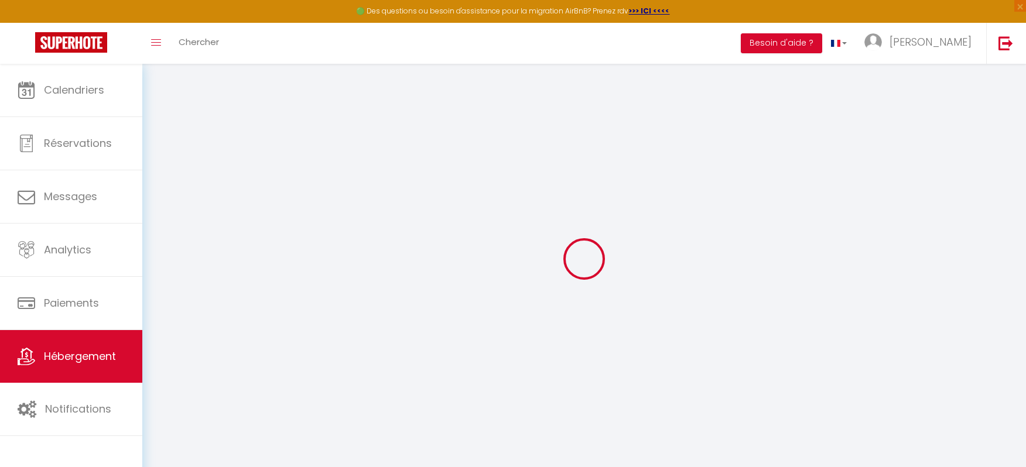
checkbox input "false"
type input "0"
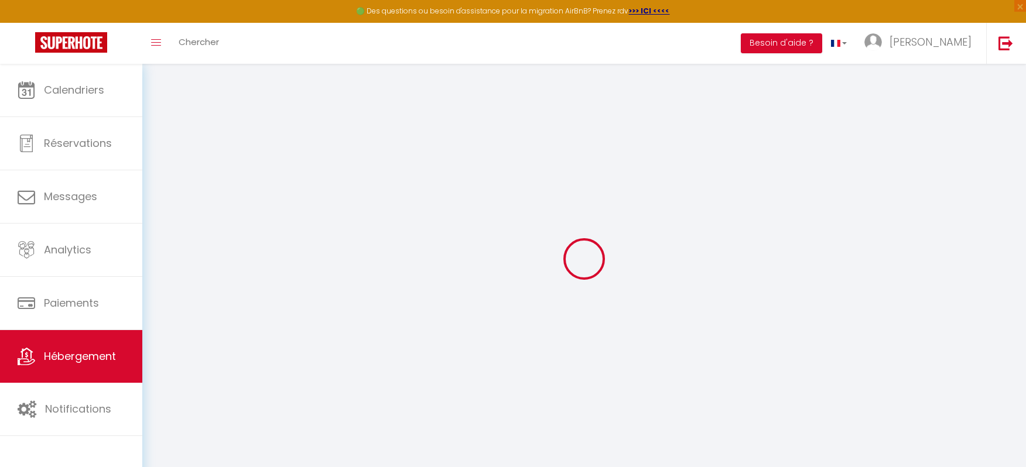
type input "0"
select select
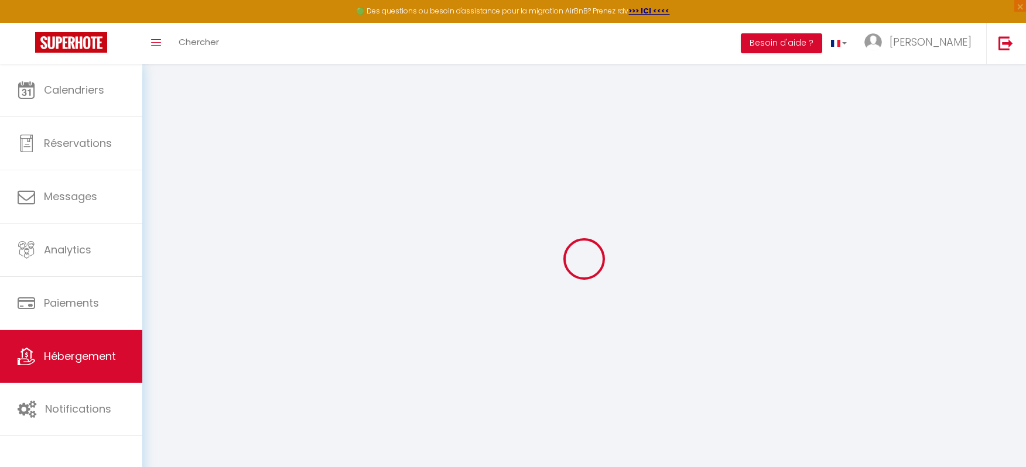
select select
checkbox input "false"
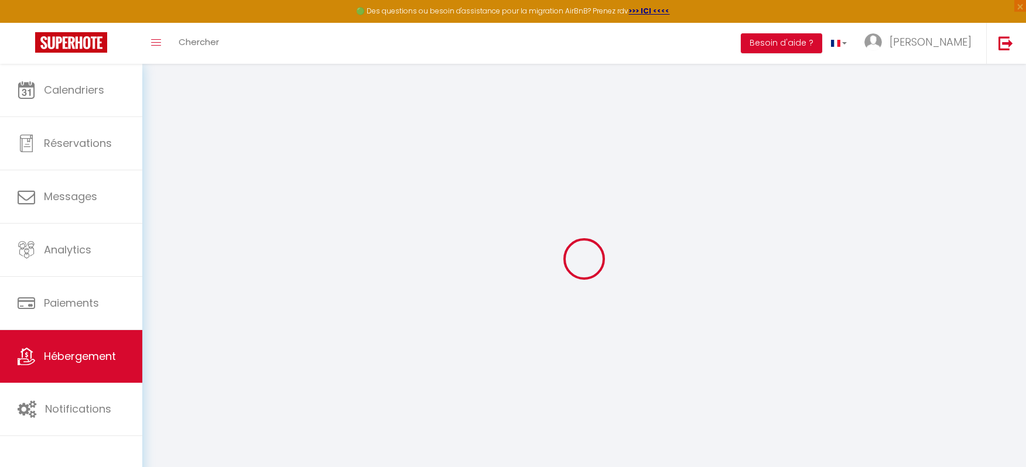
checkbox input "false"
select select "15:00"
select select
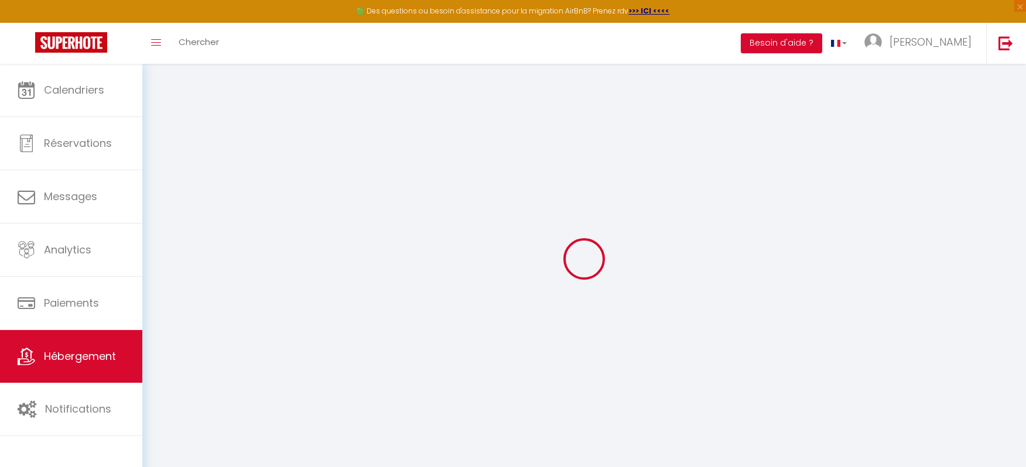
select select "11:00"
select select "30"
select select "17:00"
select select
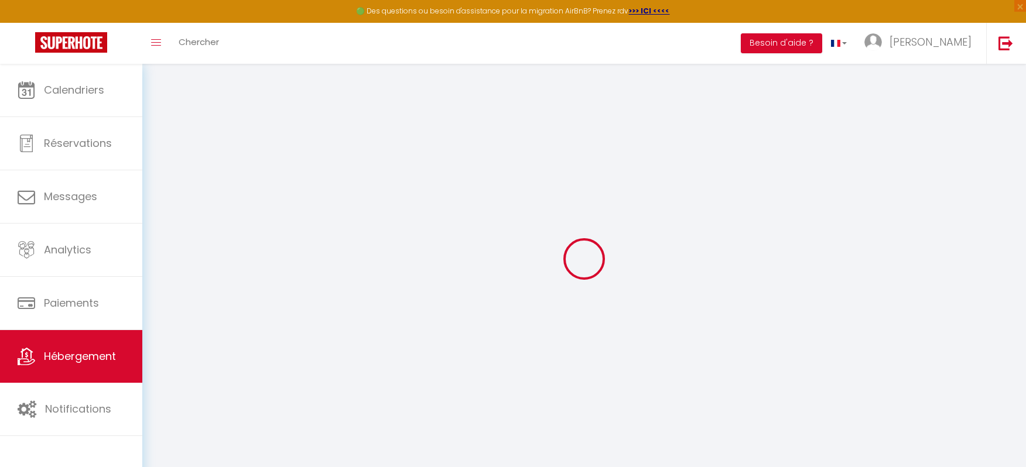
checkbox input "false"
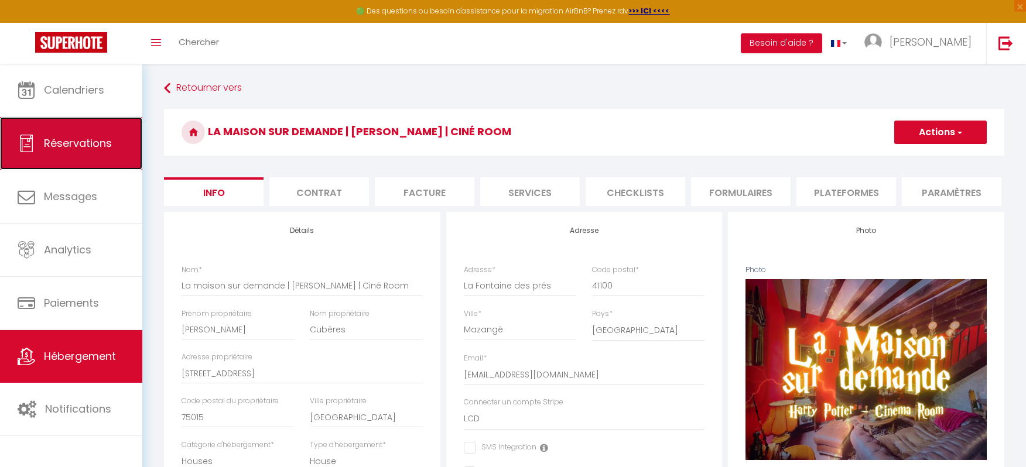
click at [86, 148] on span "Réservations" at bounding box center [78, 143] width 68 height 15
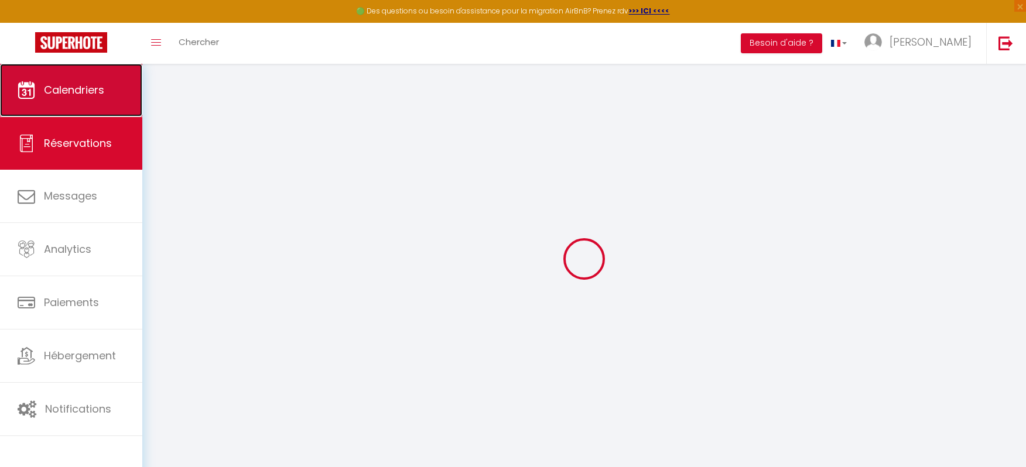
click at [83, 88] on span "Calendriers" at bounding box center [74, 90] width 60 height 15
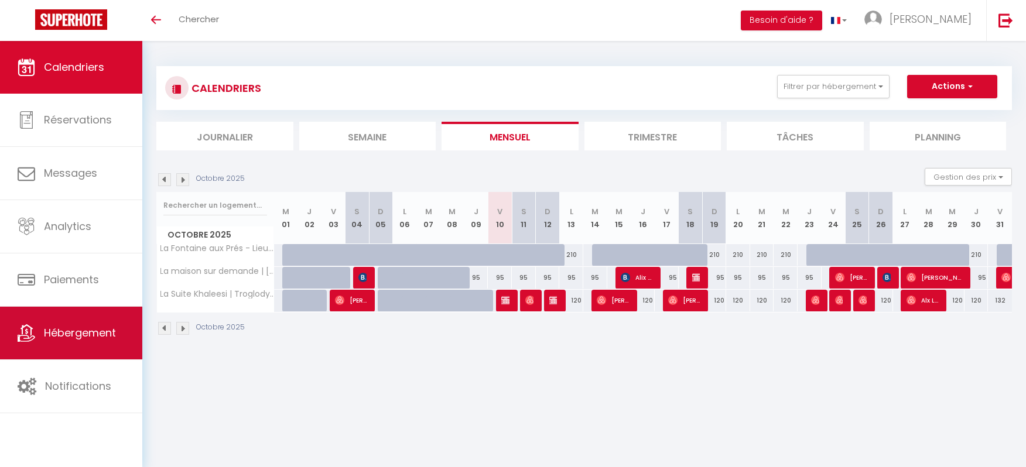
click at [43, 347] on link "Hébergement" at bounding box center [71, 333] width 142 height 53
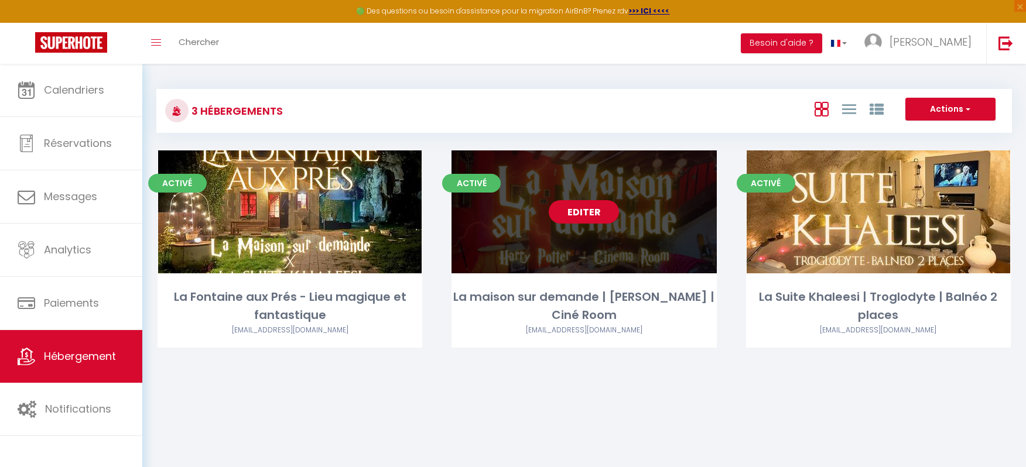
click at [605, 217] on link "Editer" at bounding box center [584, 211] width 70 height 23
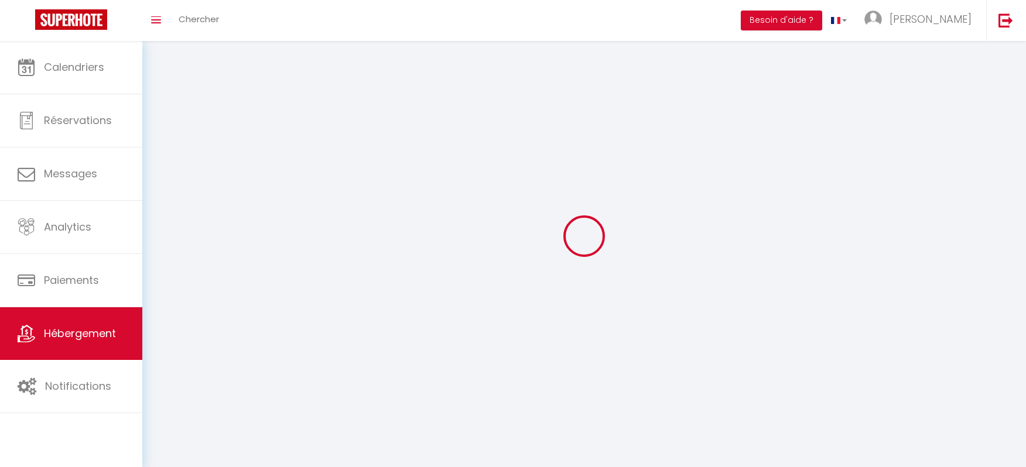
select select
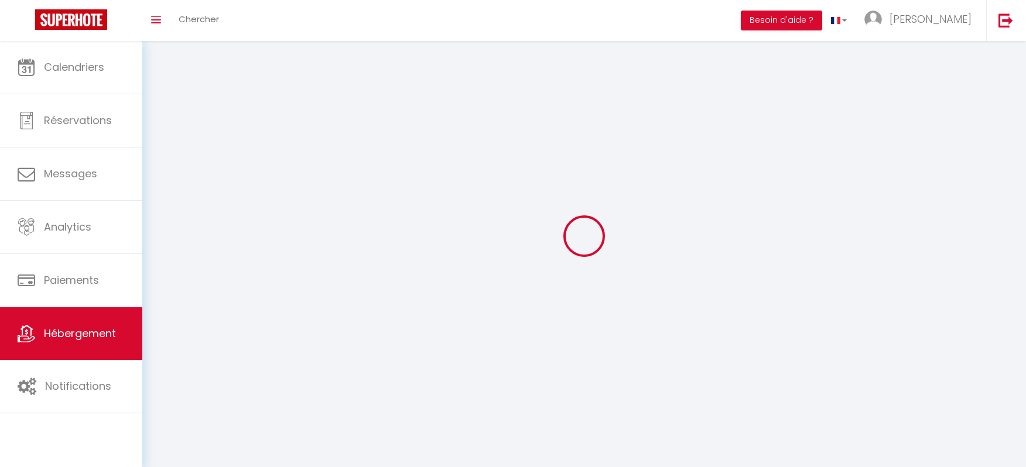
select select "1"
select select
checkbox input "false"
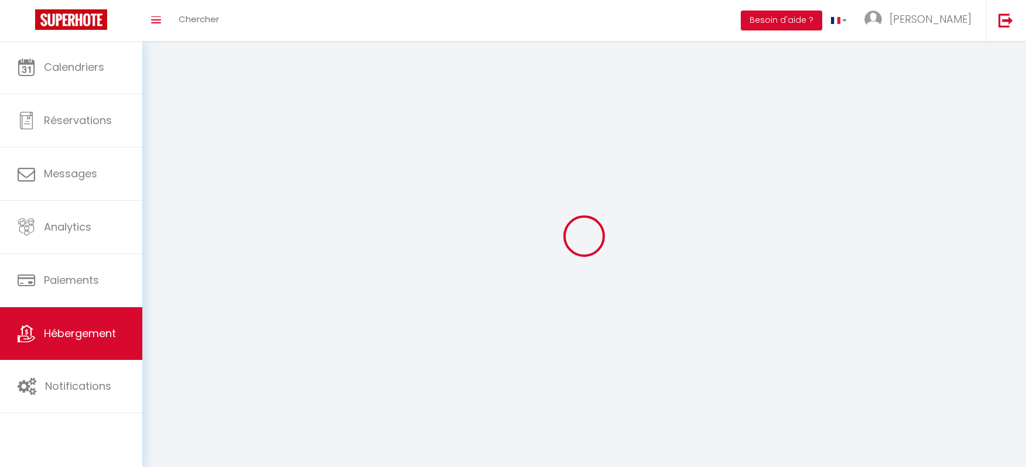
checkbox input "false"
select select "28"
select select
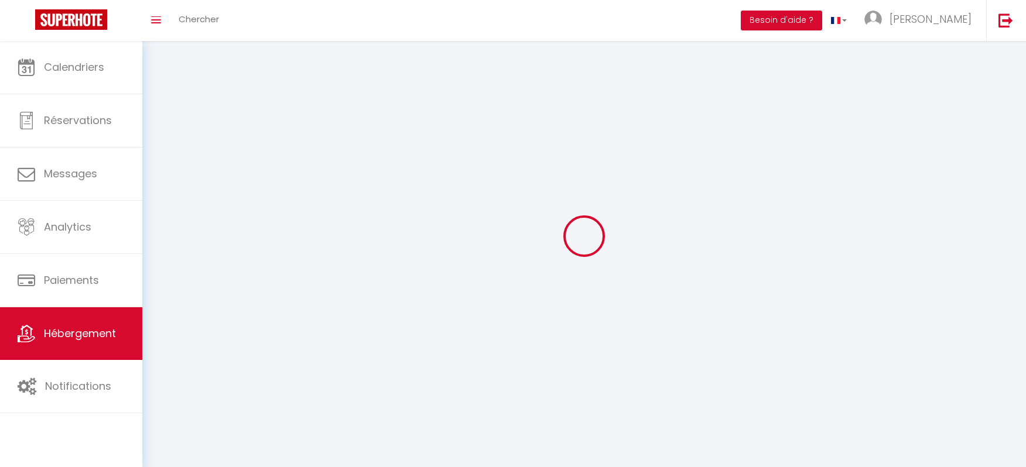
select select
checkbox input "false"
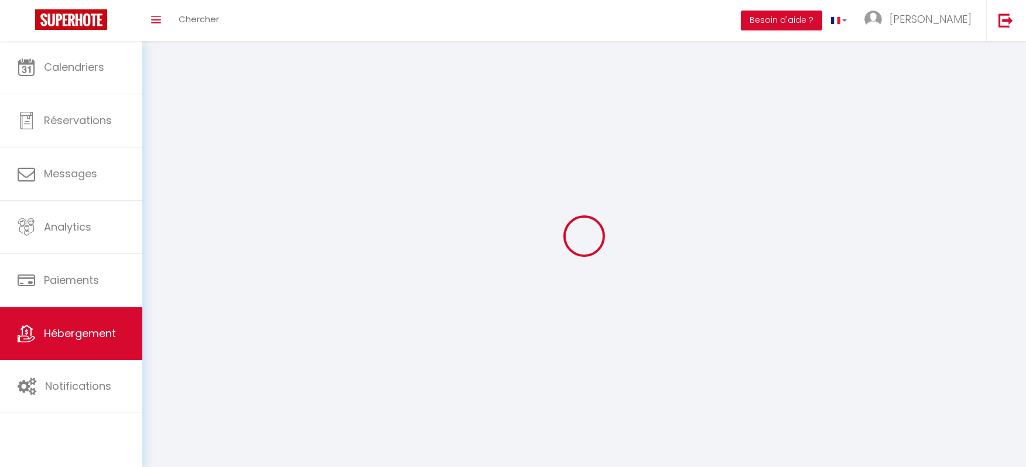
checkbox input "false"
select select
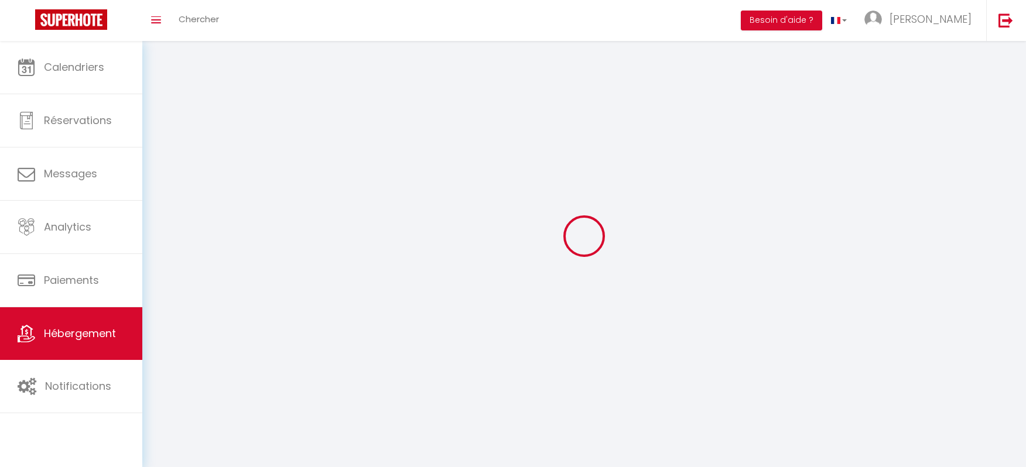
select select
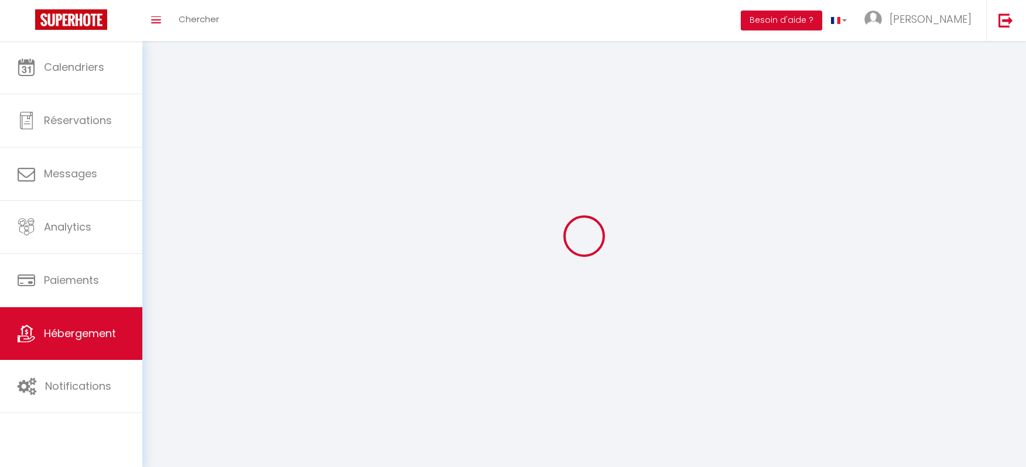
checkbox input "false"
select select
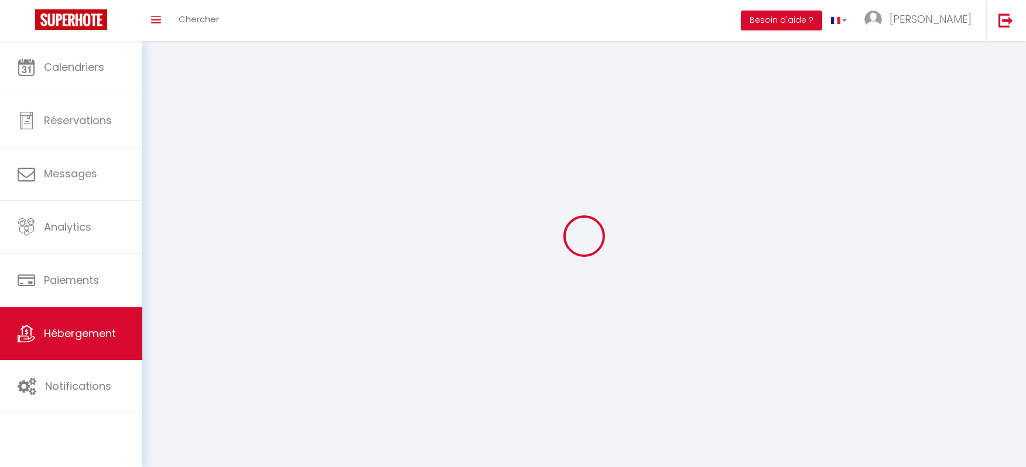
select select
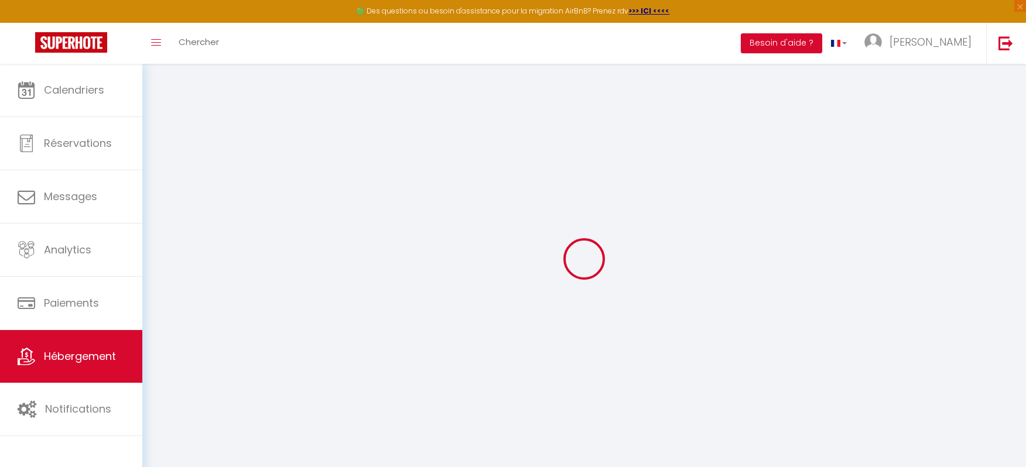
select select
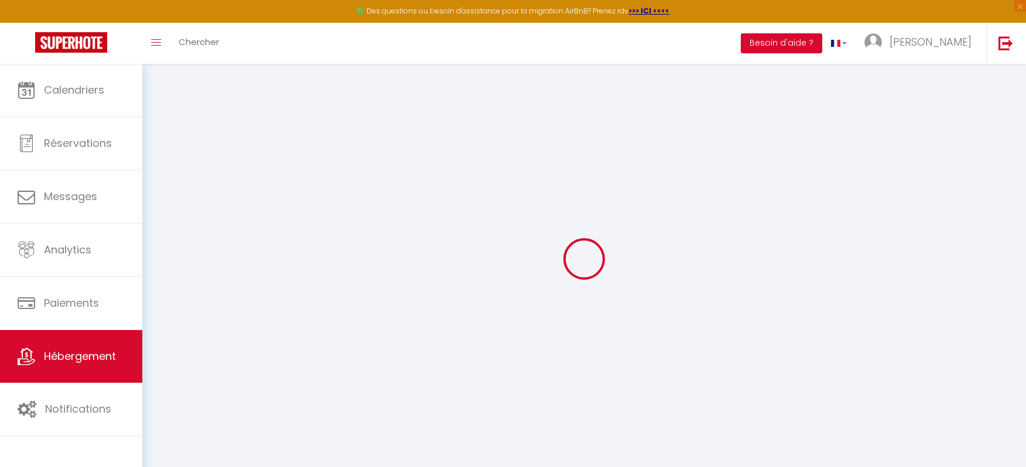
select select
checkbox input "false"
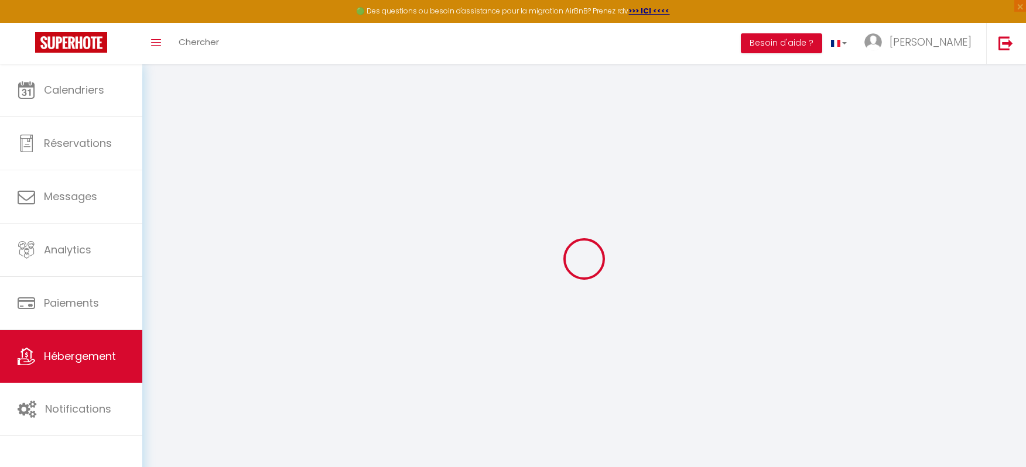
select select
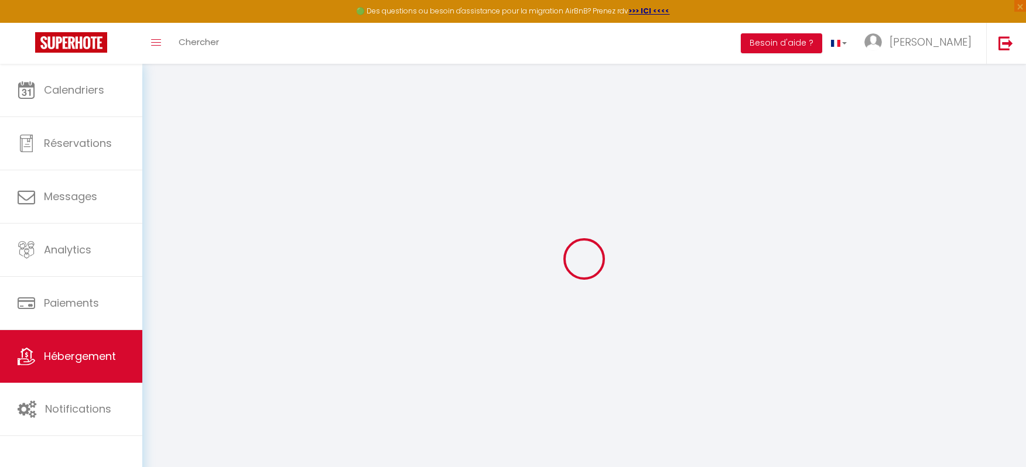
select select
checkbox input "false"
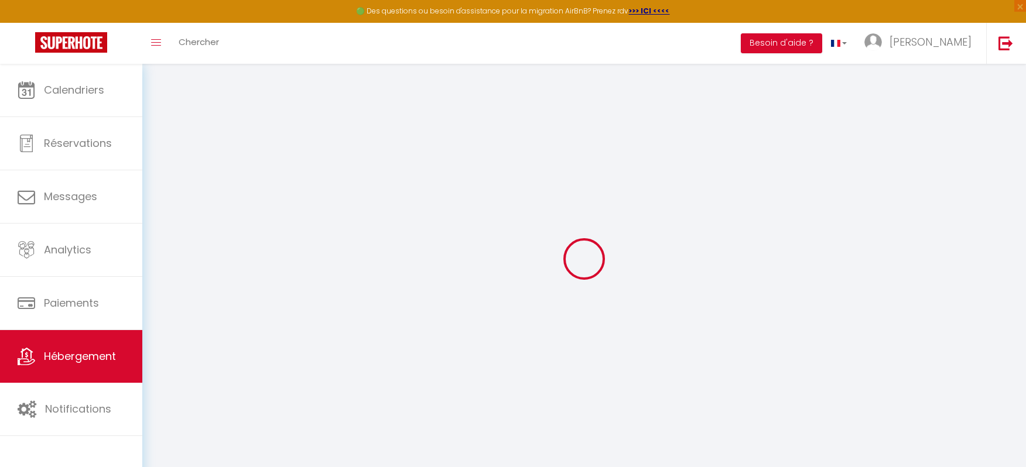
checkbox input "false"
select select
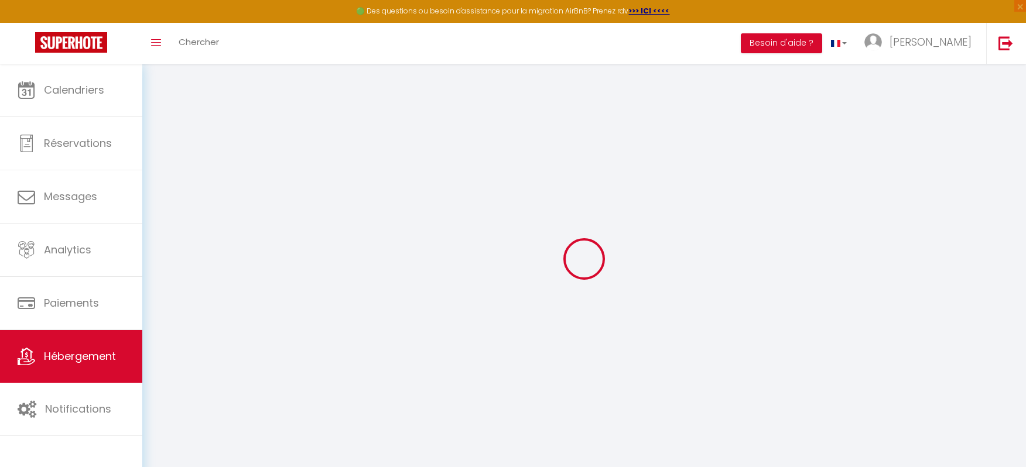
select select
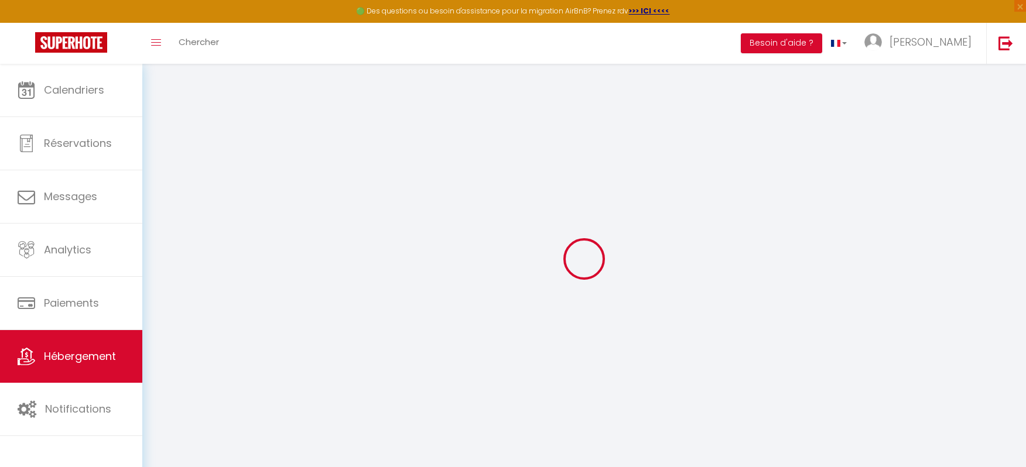
checkbox input "false"
select select
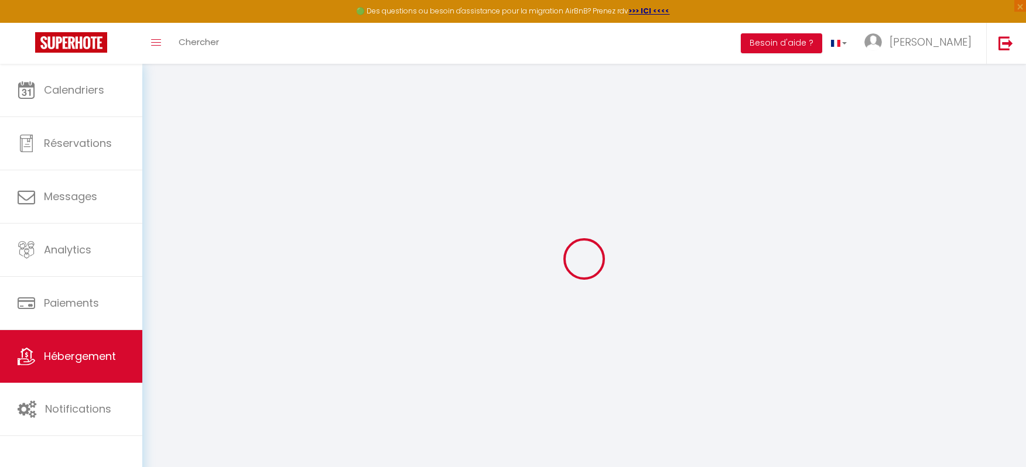
select select
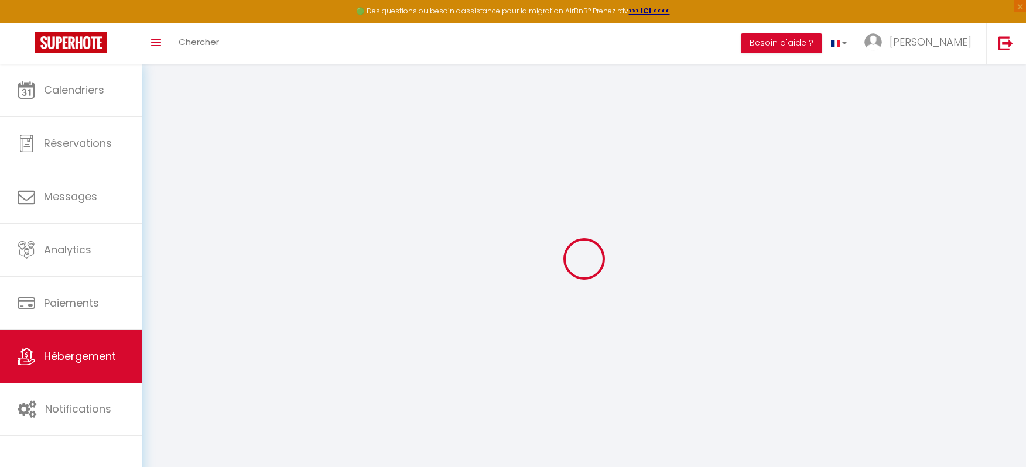
select select
checkbox input "false"
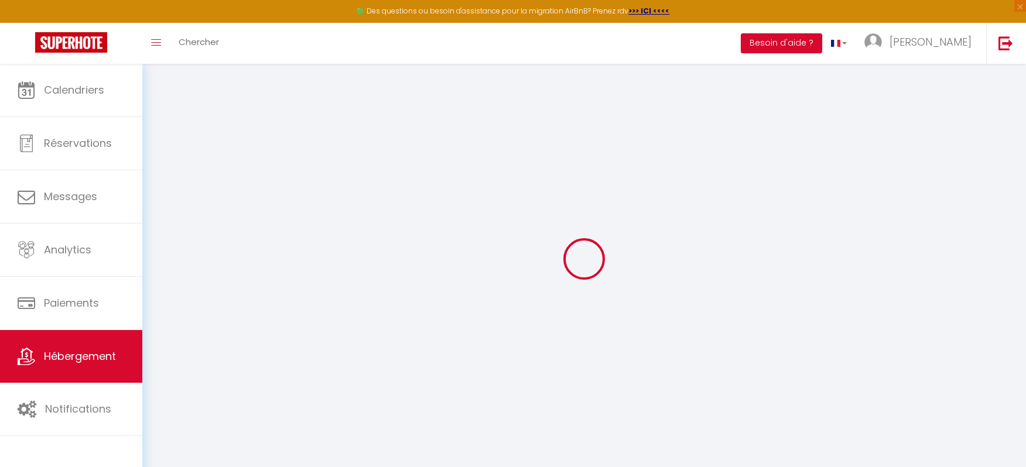
checkbox input "false"
select select
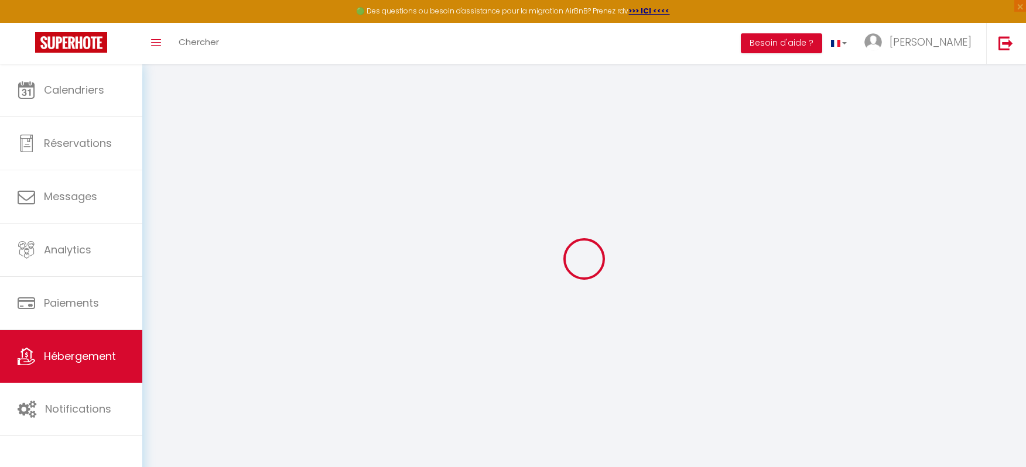
select select
checkbox input "false"
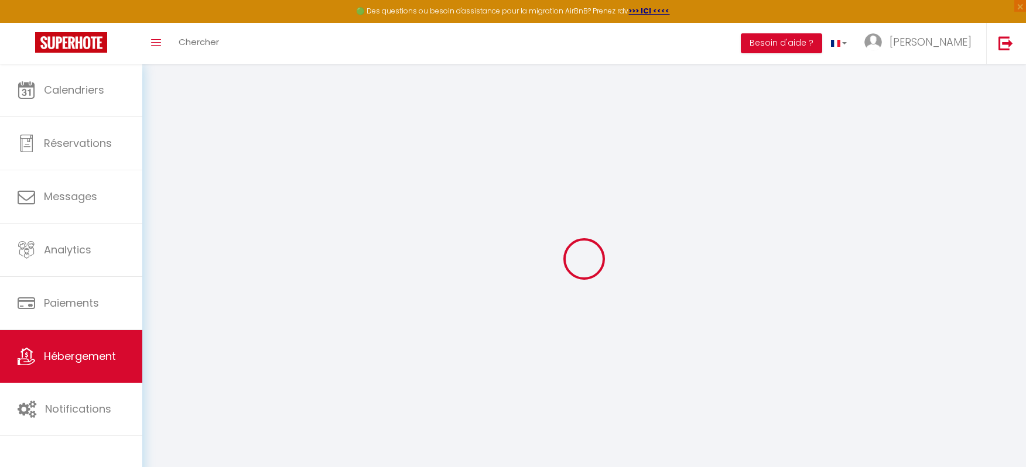
checkbox input "false"
select select
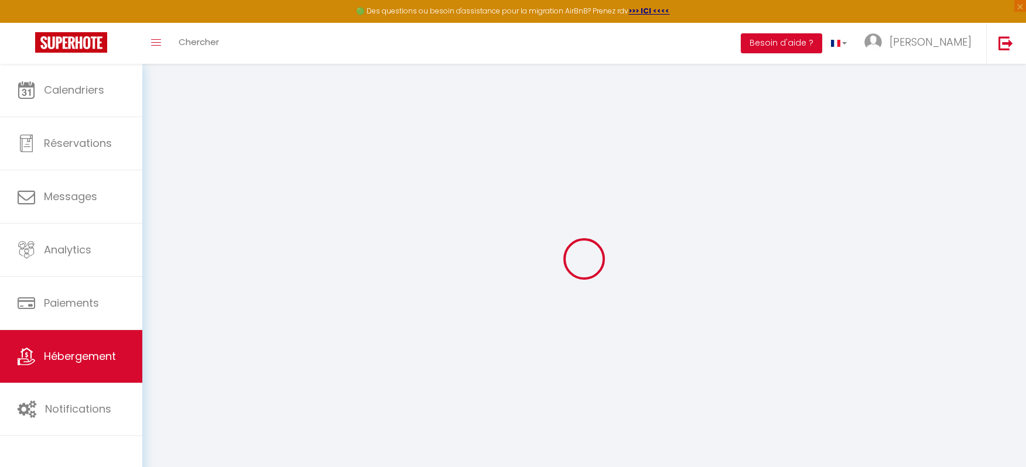
type input "La maison sur demande | [PERSON_NAME] | Ciné Room"
type input "[PERSON_NAME]"
type input "Cubères"
type input "[STREET_ADDRESS]"
type input "75015"
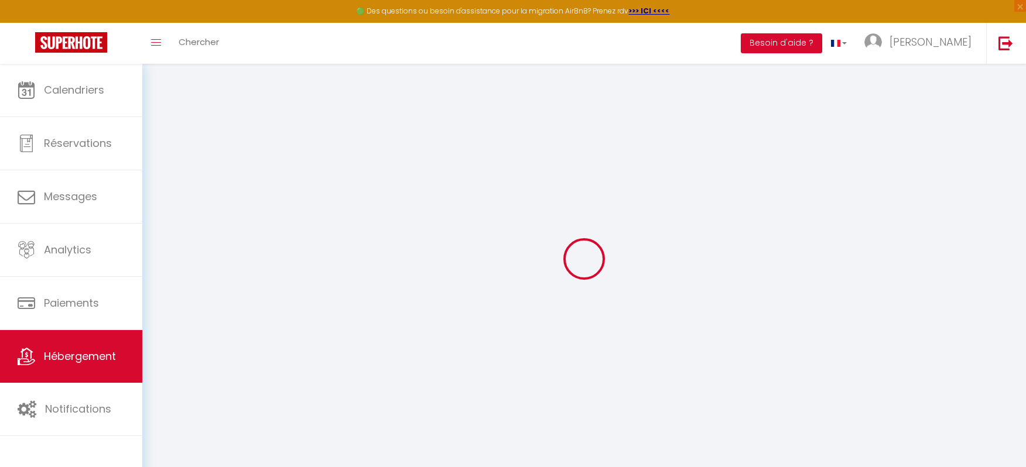
type input "[GEOGRAPHIC_DATA]"
select select "houses"
type input "110"
type input "6"
type input "35"
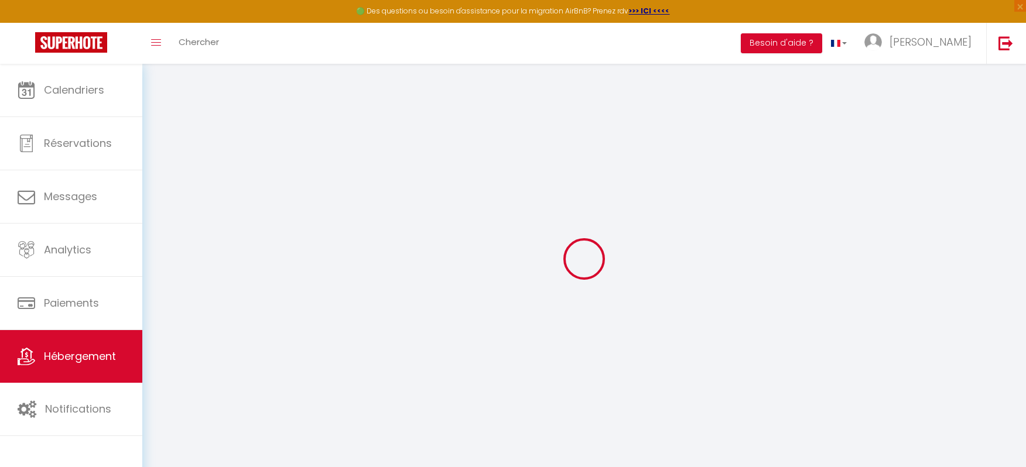
type input "1.10"
type input "400"
select select
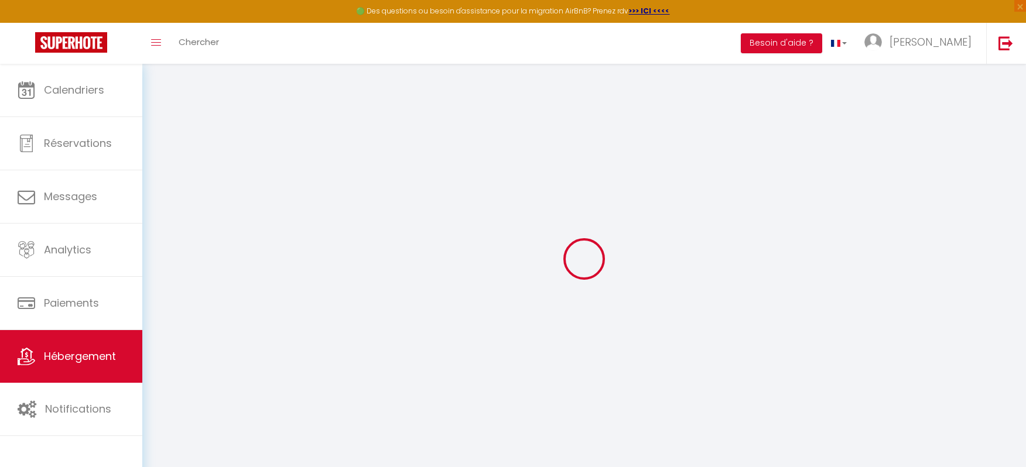
select select
type input "La Fontaine des prés"
type input "41100"
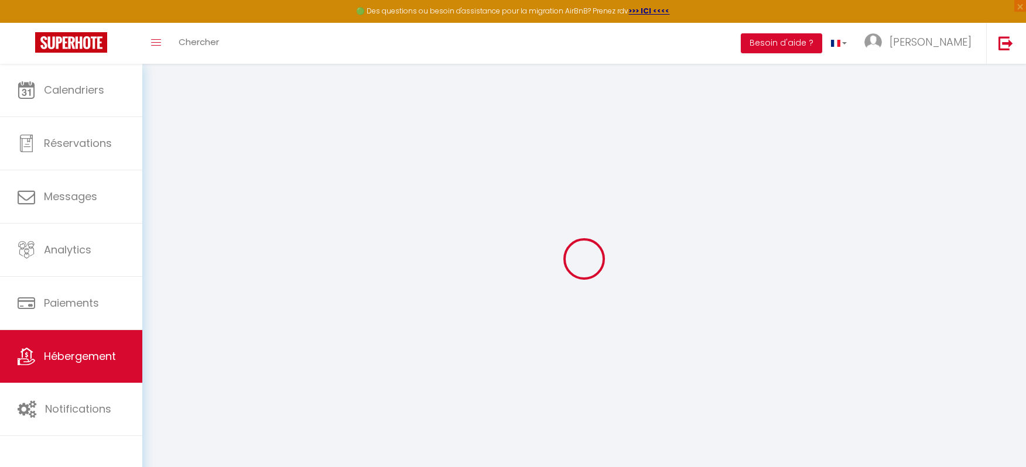
type input "Mazangé"
type input "[EMAIL_ADDRESS][DOMAIN_NAME]"
select select "9943"
checkbox input "false"
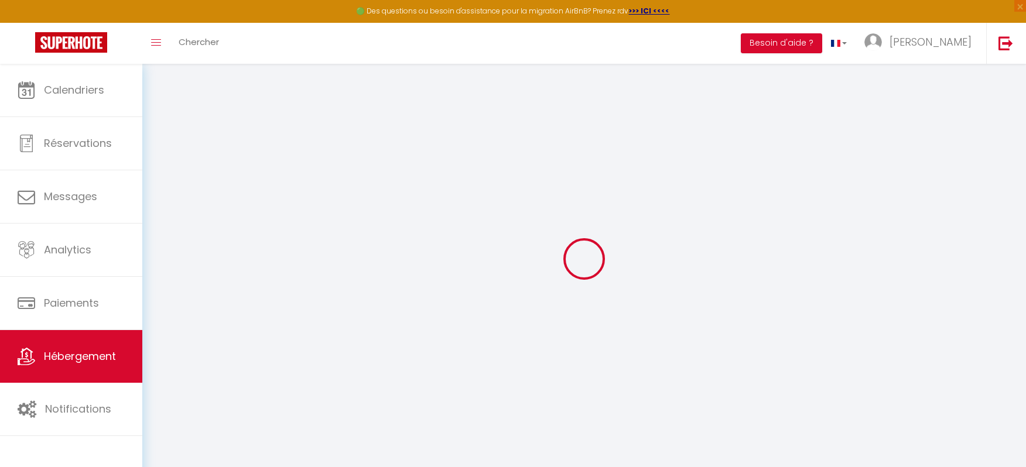
checkbox input "false"
type input "0"
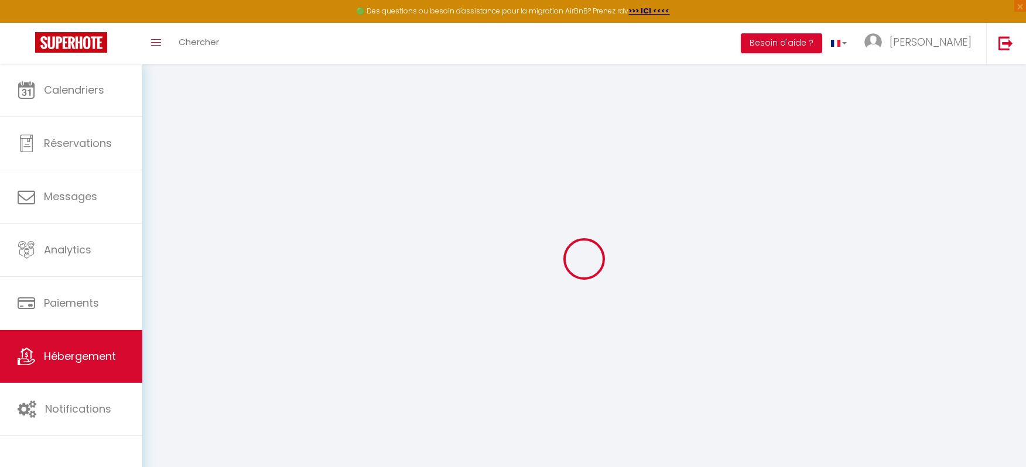
type input "0"
select select
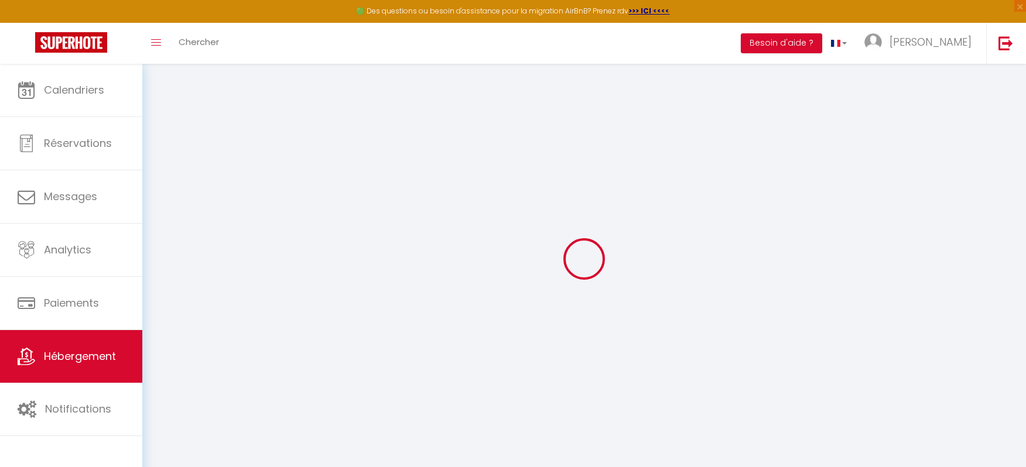
select select
checkbox input "false"
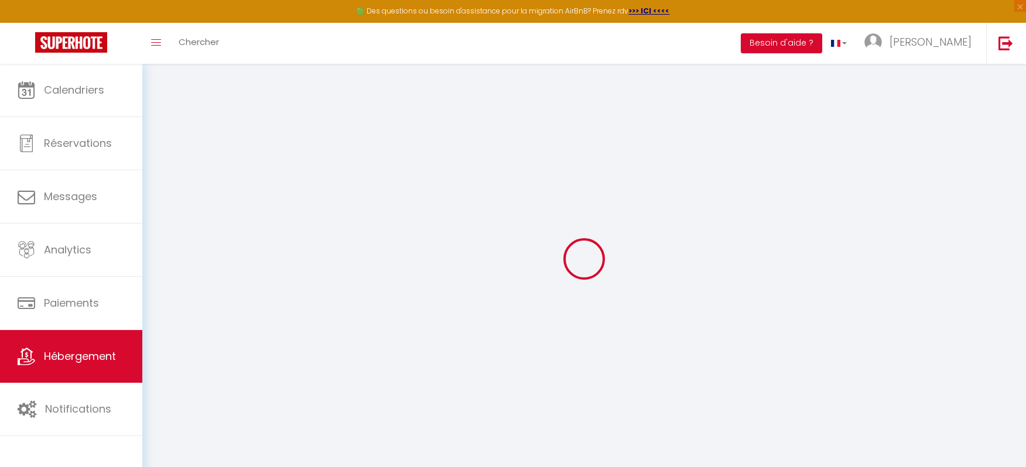
checkbox input "false"
select select
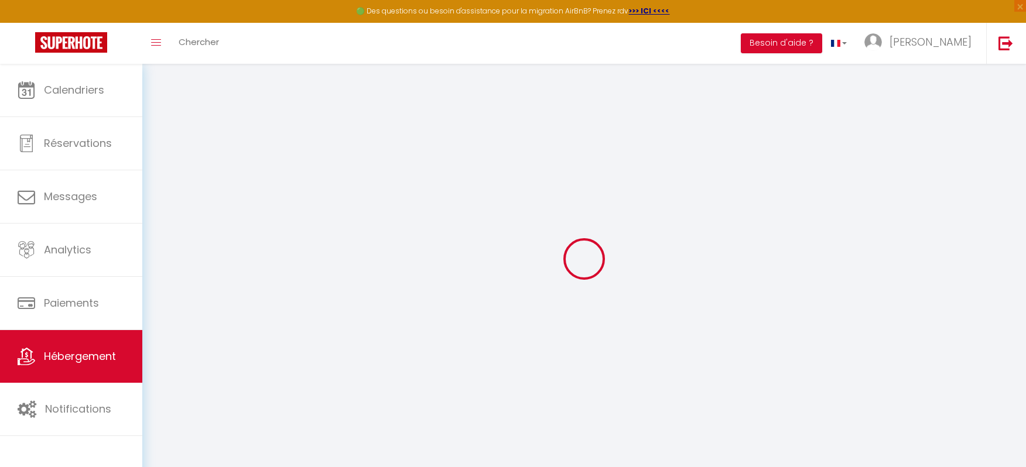
select select
checkbox input "false"
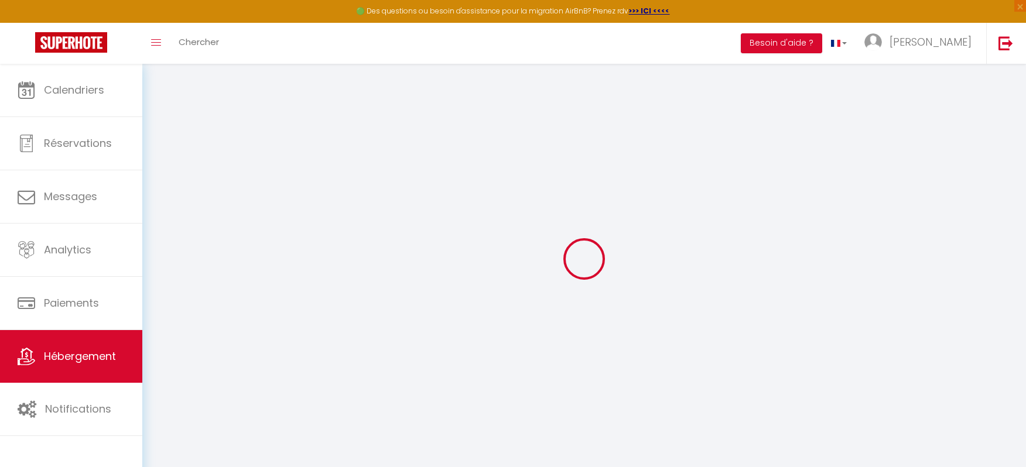
checkbox input "false"
select select
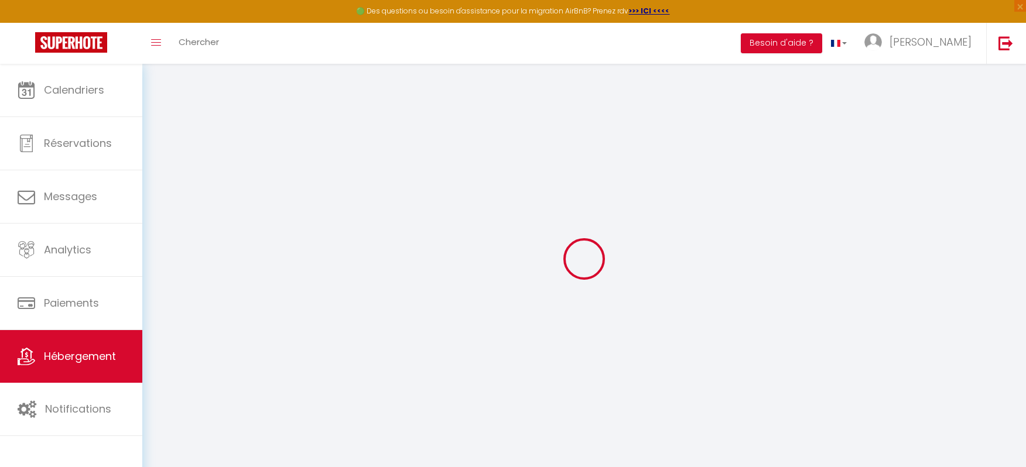
select select
checkbox input "false"
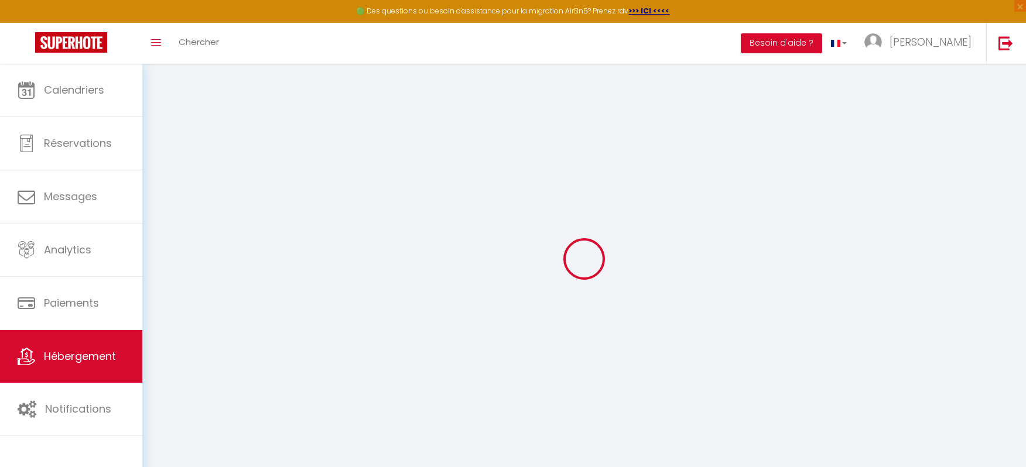
checkbox input "false"
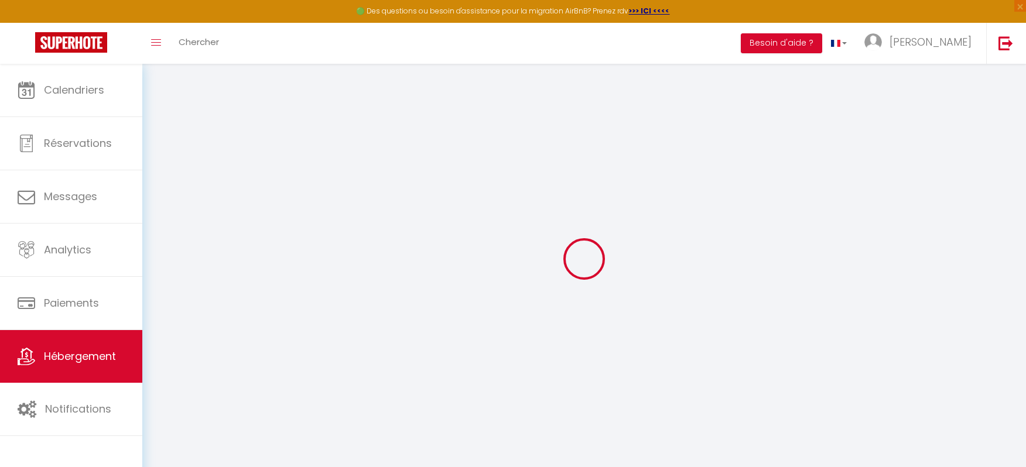
select select "15:00"
select select
select select "11:00"
select select "30"
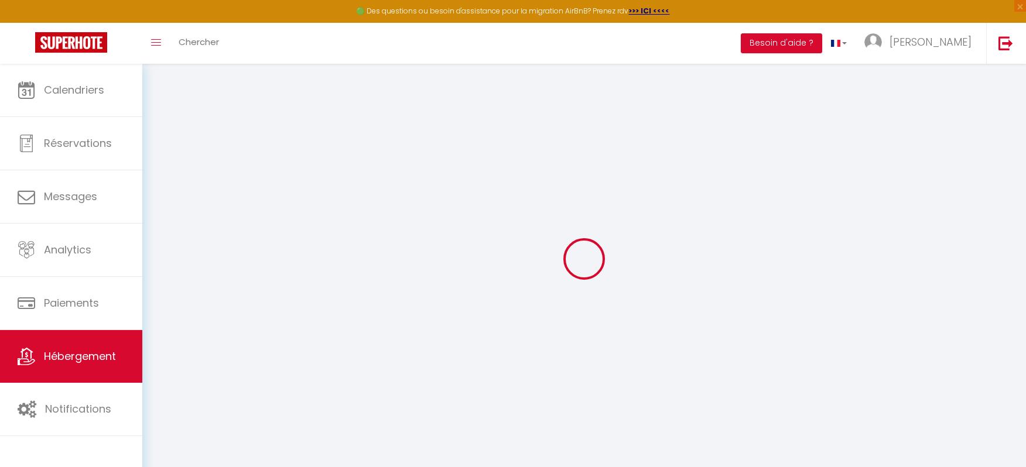
select select "17:00"
select select
checkbox input "false"
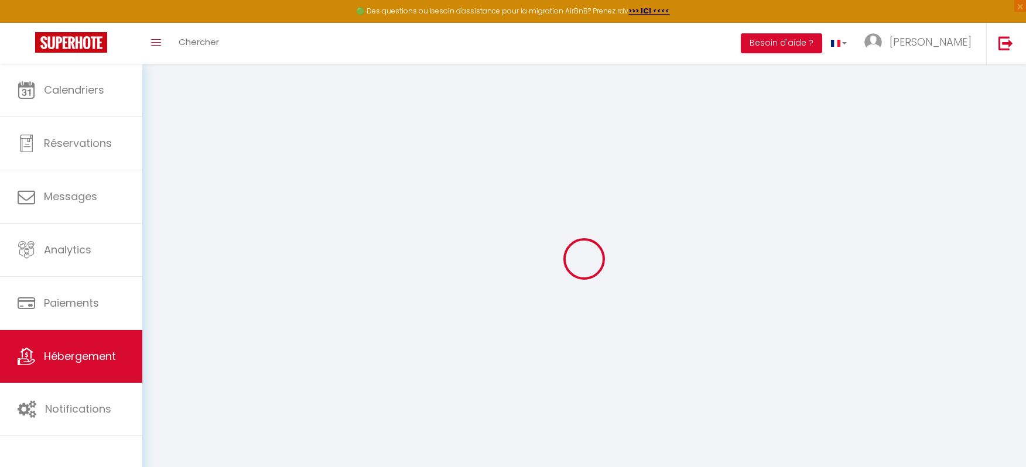
checkbox input "false"
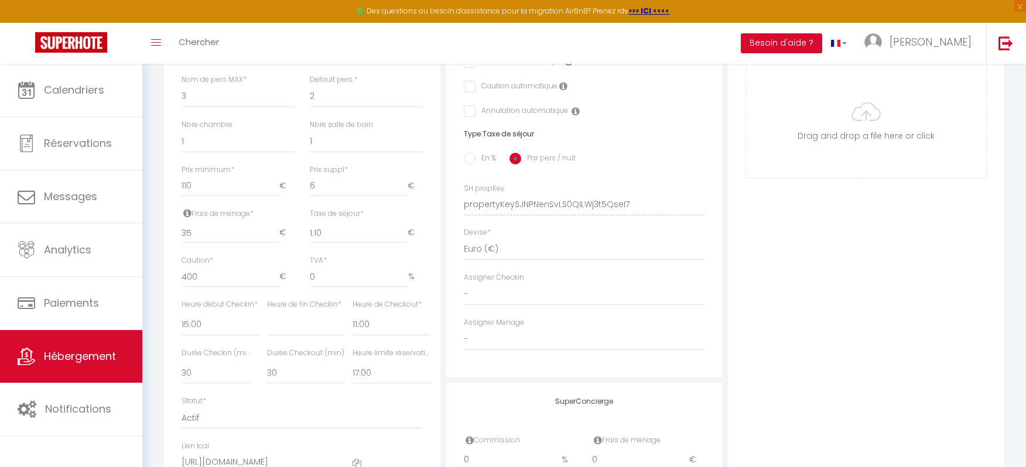
scroll to position [425, 0]
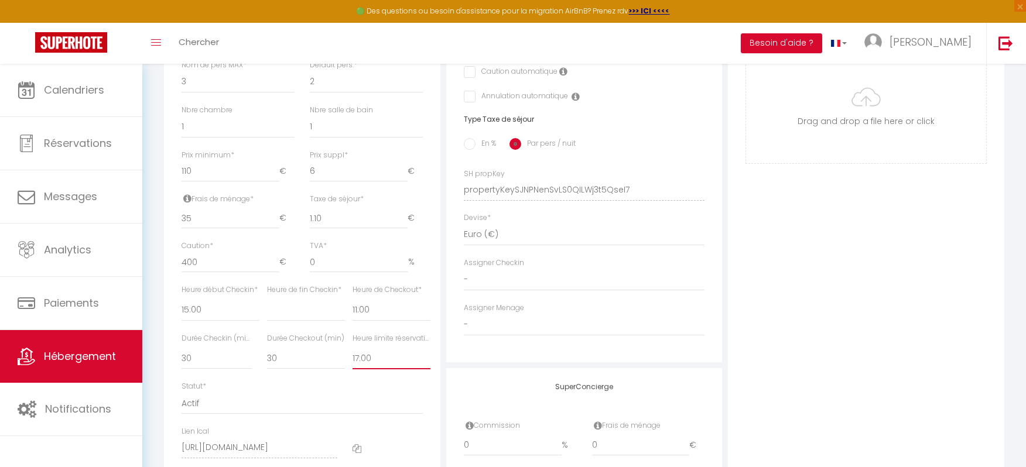
click at [379, 364] on select "Pas de limite 01:00 02:00 03:00 04:00 05:00 06:00 07:00 08:00 09:00 10:00 11:00…" at bounding box center [392, 358] width 78 height 22
select select "10:00"
click at [353, 360] on select "Pas de limite 01:00 02:00 03:00 04:00 05:00 06:00 07:00 08:00 09:00 10:00 11:00…" at bounding box center [392, 358] width 78 height 22
select select
checkbox input "false"
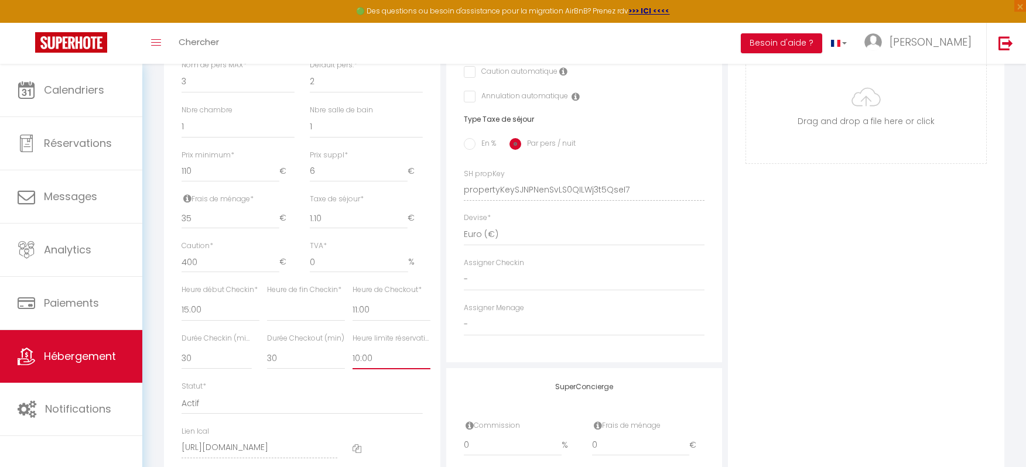
checkbox input "false"
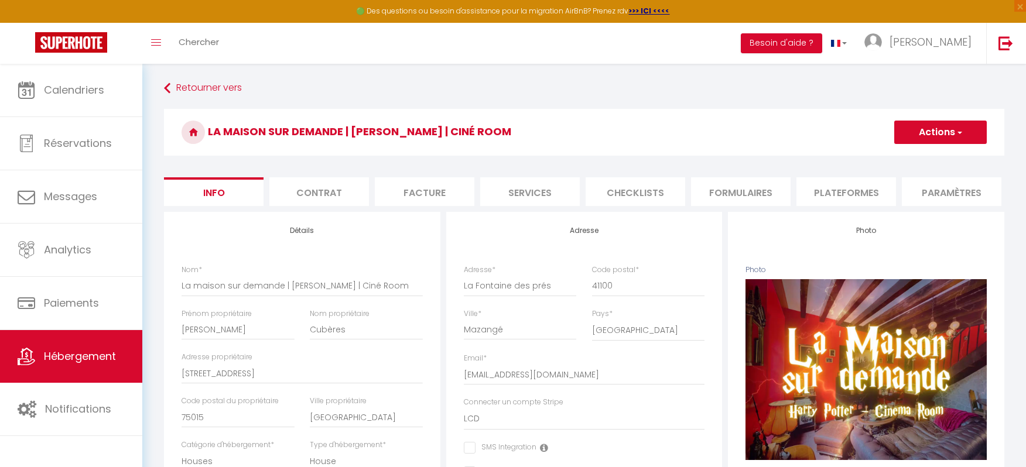
scroll to position [0, 0]
click at [934, 134] on button "Actions" at bounding box center [941, 132] width 93 height 23
click at [895, 155] on input "Enregistrer" at bounding box center [894, 158] width 43 height 12
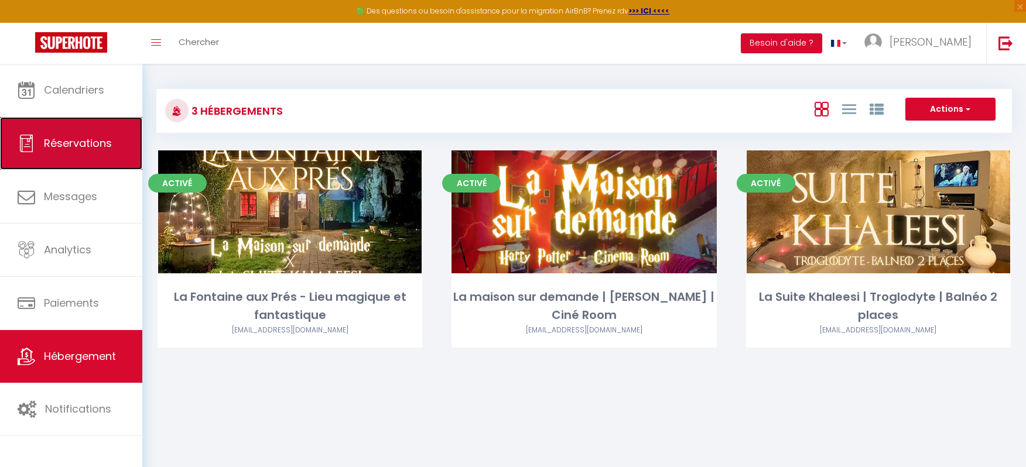
click at [84, 142] on span "Réservations" at bounding box center [78, 143] width 68 height 15
select select "not_cancelled"
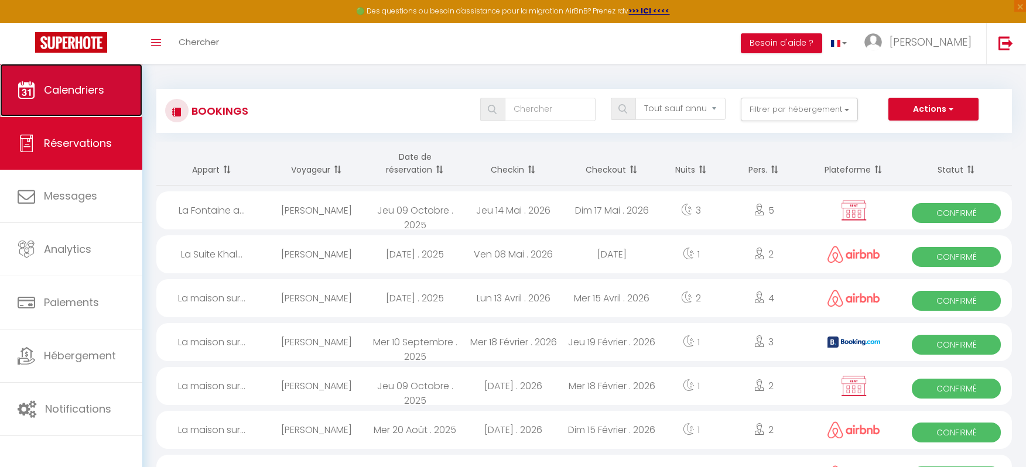
click at [97, 97] on link "Calendriers" at bounding box center [71, 90] width 142 height 53
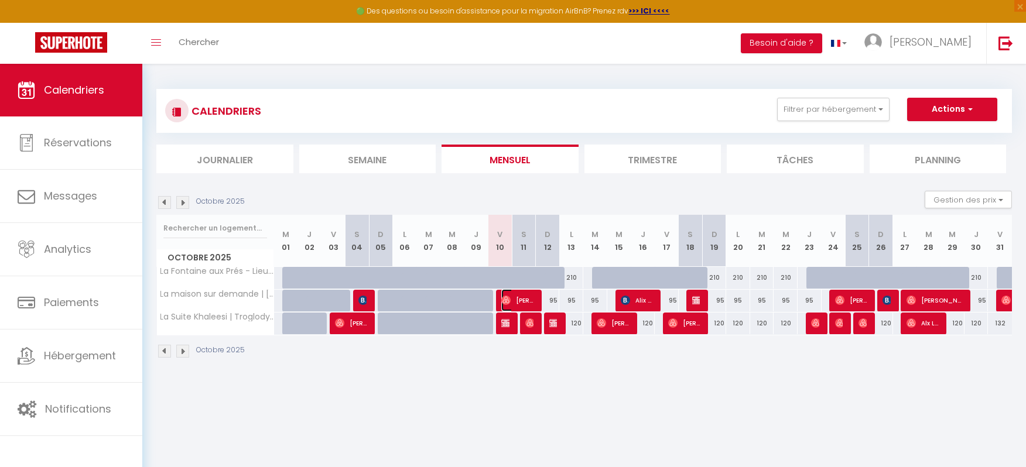
click at [518, 298] on span "Viviane Riviere" at bounding box center [517, 300] width 32 height 22
select select "OK"
select select "0"
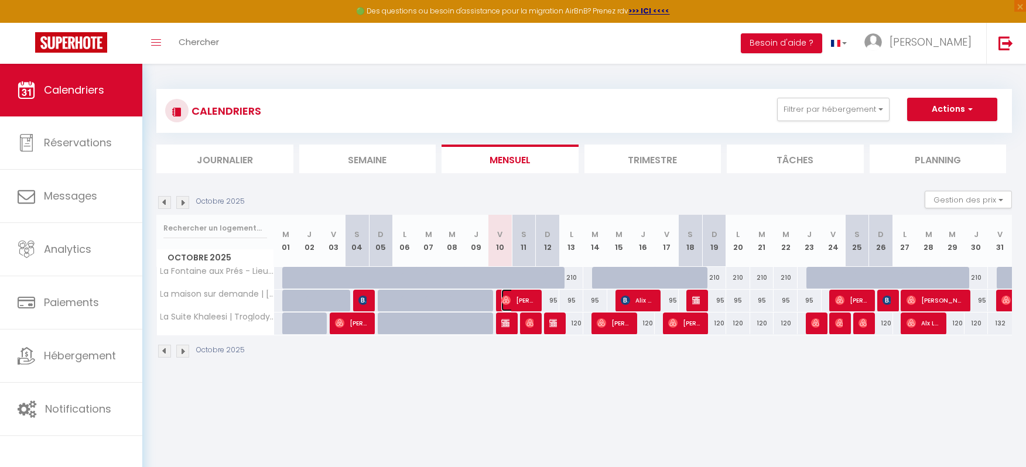
select select "1"
select select
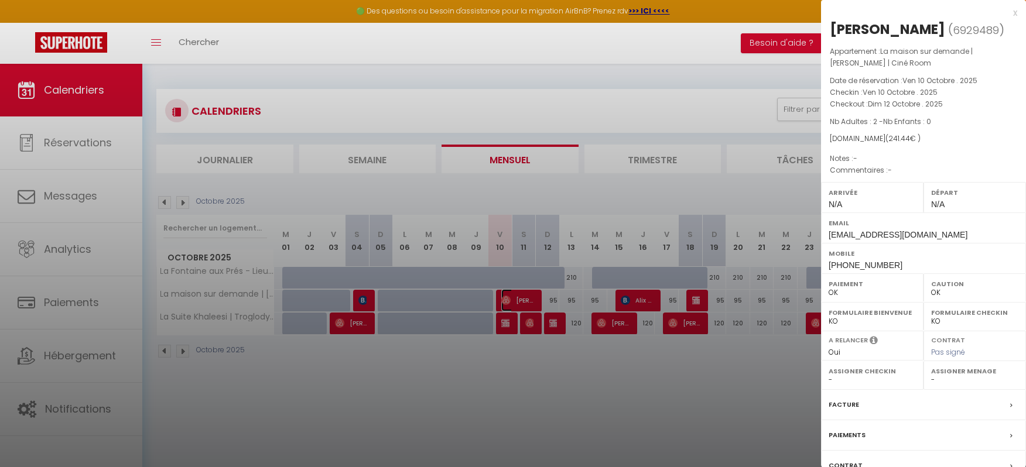
scroll to position [89, 0]
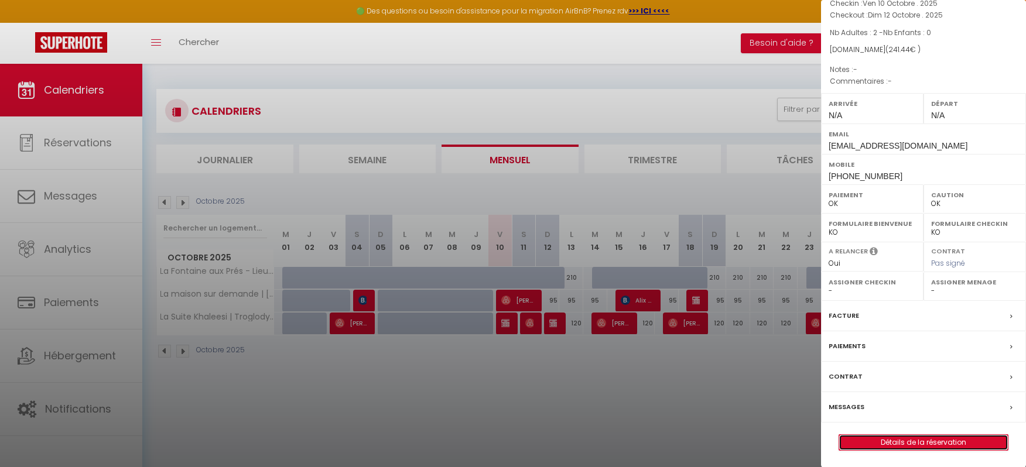
click at [910, 441] on link "Détails de la réservation" at bounding box center [923, 442] width 169 height 15
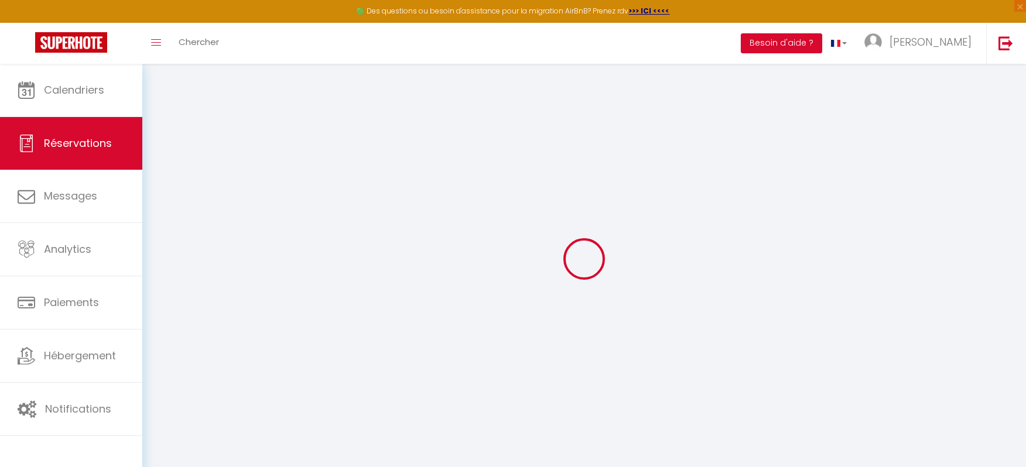
type input "Viviane"
type input "Riviere"
type input "lcc7olpupaqusry80civqxltxf0i@reply.superhote.com"
type input "+330650579908"
select select
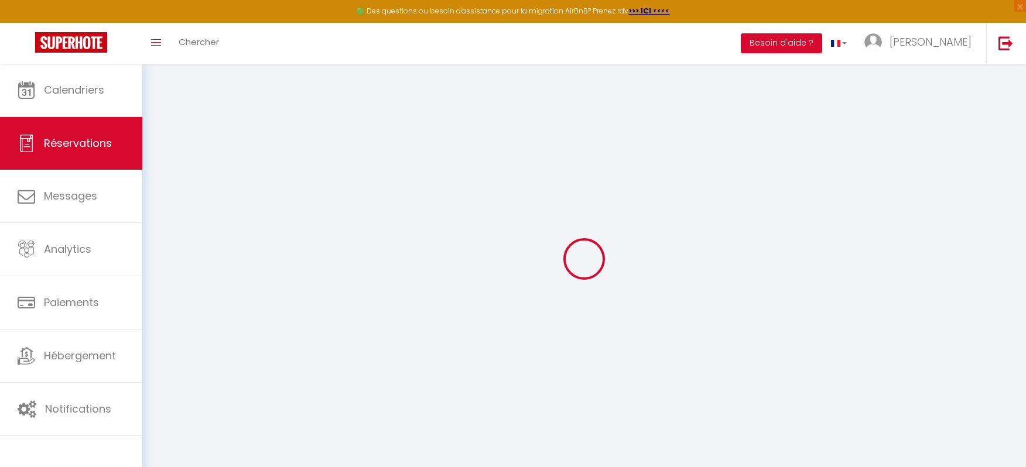
type input "42.66"
select select "50005"
select select "1"
select select
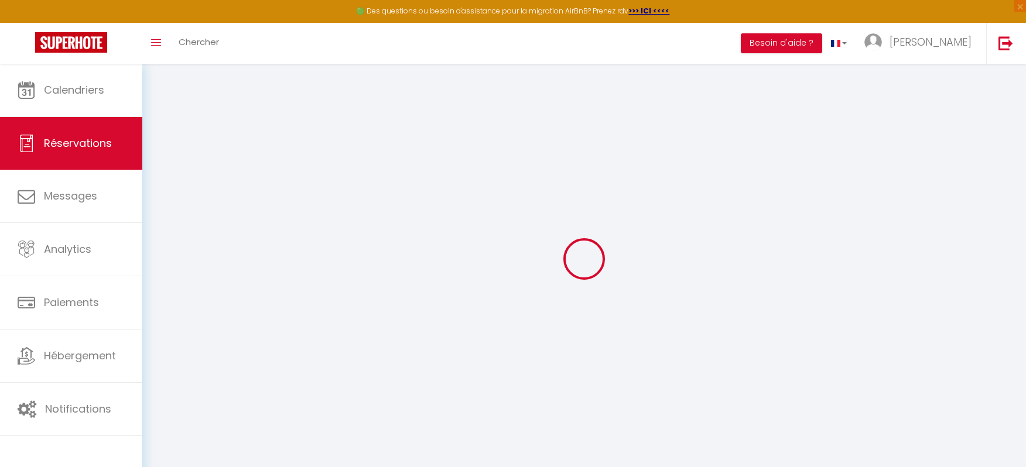
type input "2"
select select "12"
select select
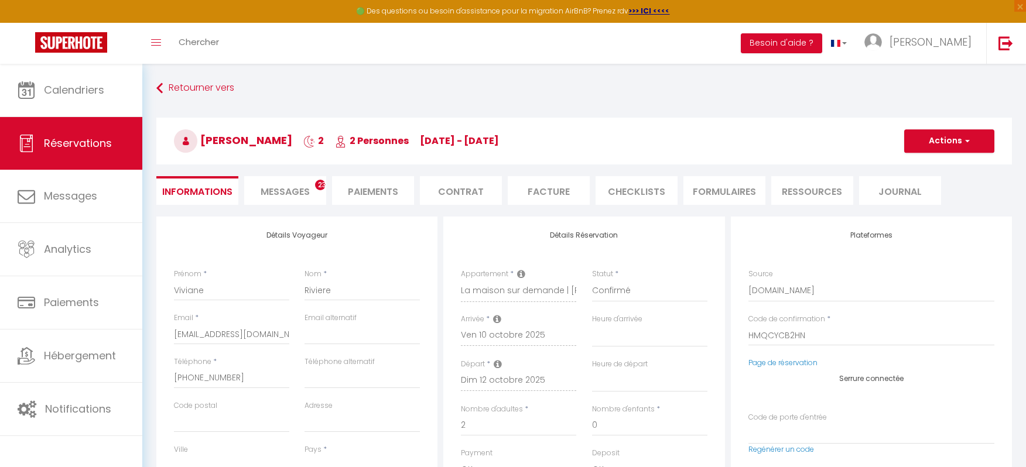
click at [314, 186] on li "Messages 23" at bounding box center [285, 190] width 82 height 29
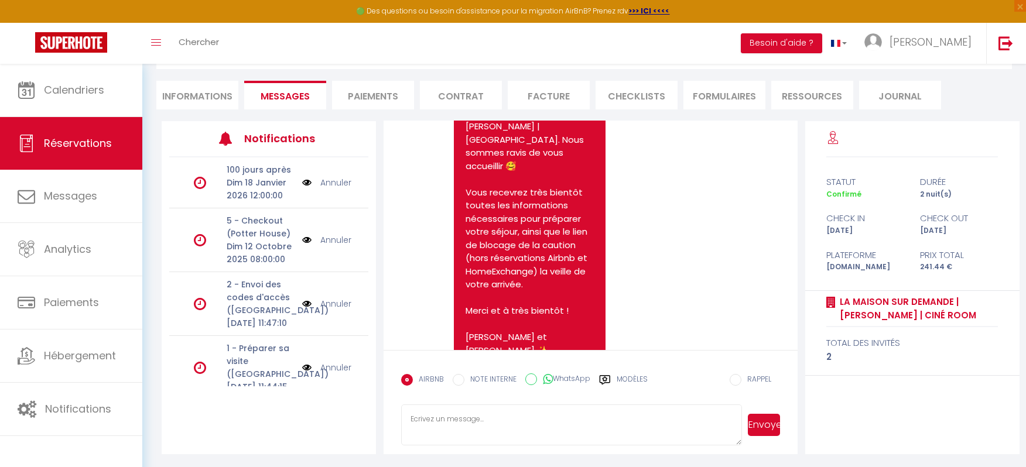
scroll to position [2357, 0]
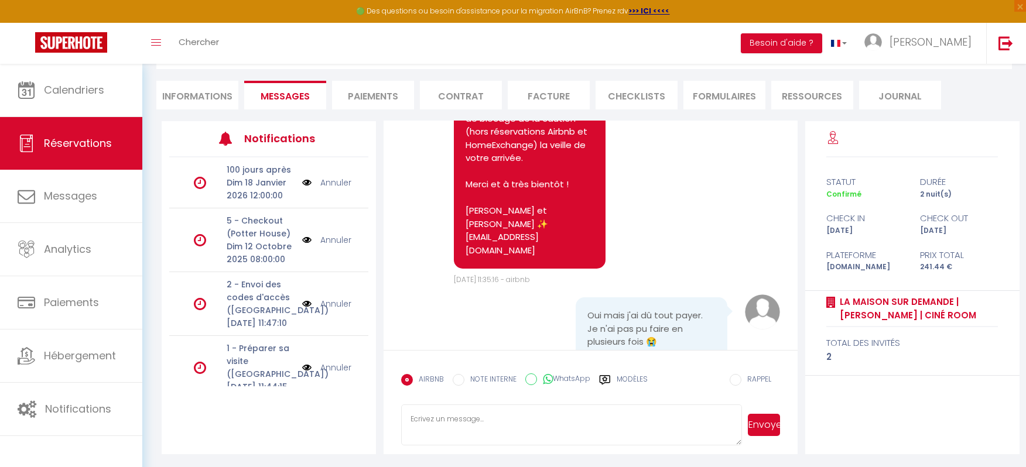
click at [571, 414] on textarea at bounding box center [571, 425] width 341 height 41
